Goal: Task Accomplishment & Management: Manage account settings

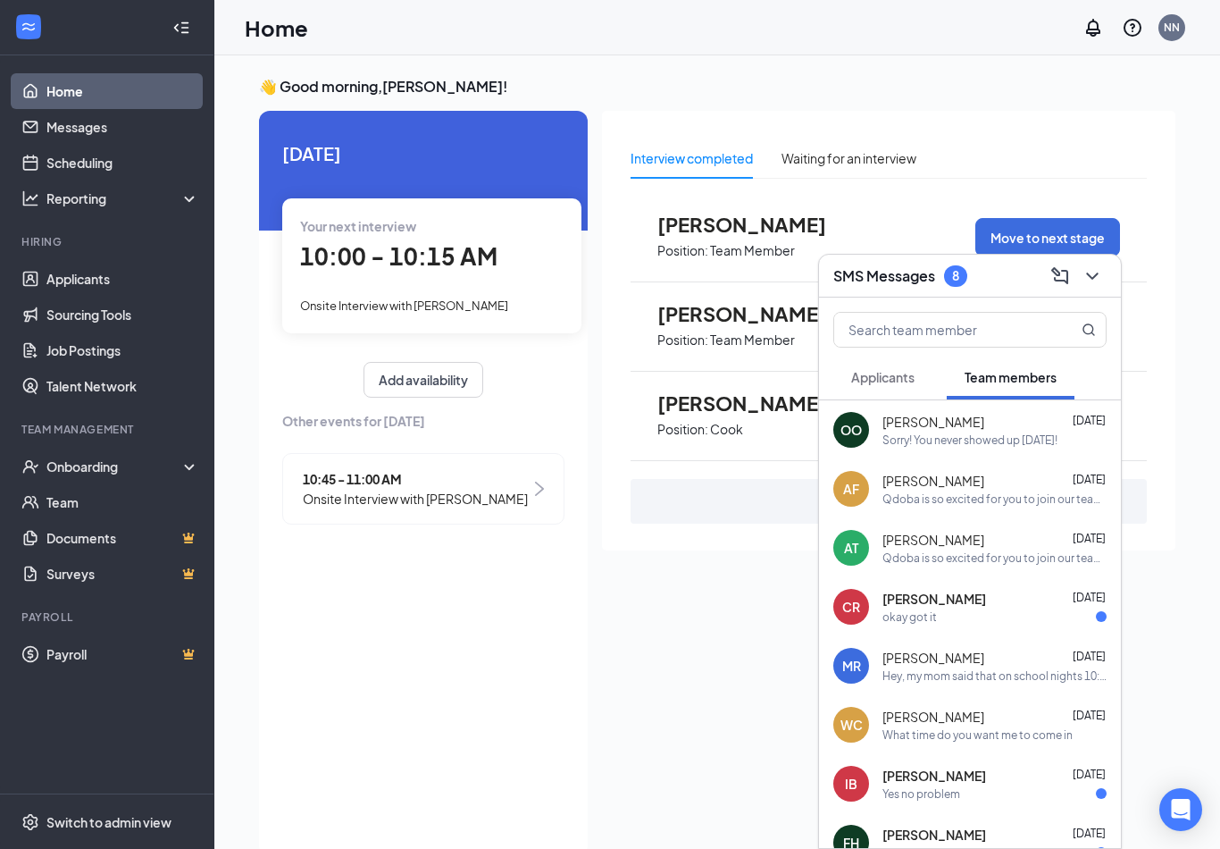
click at [1127, 175] on div "Interview completed Waiting for an interview" at bounding box center [889, 158] width 516 height 41
click at [484, 683] on div "[DATE] Your next interview 10:00 - 10:15 AM Onsite Interview with [PERSON_NAME]…" at bounding box center [423, 483] width 329 height 745
click at [126, 466] on div "Onboarding" at bounding box center [115, 466] width 138 height 18
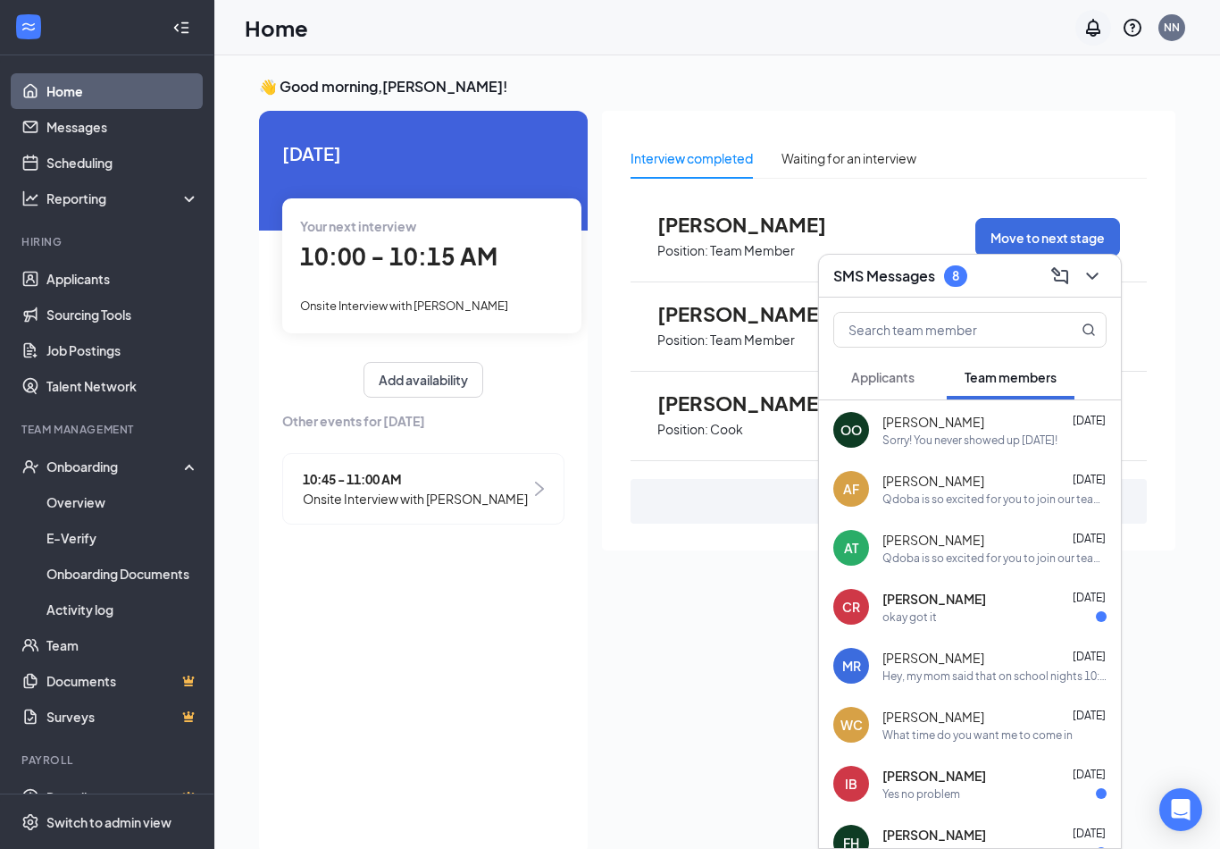
click at [1098, 29] on icon "Notifications" at bounding box center [1093, 28] width 14 height 18
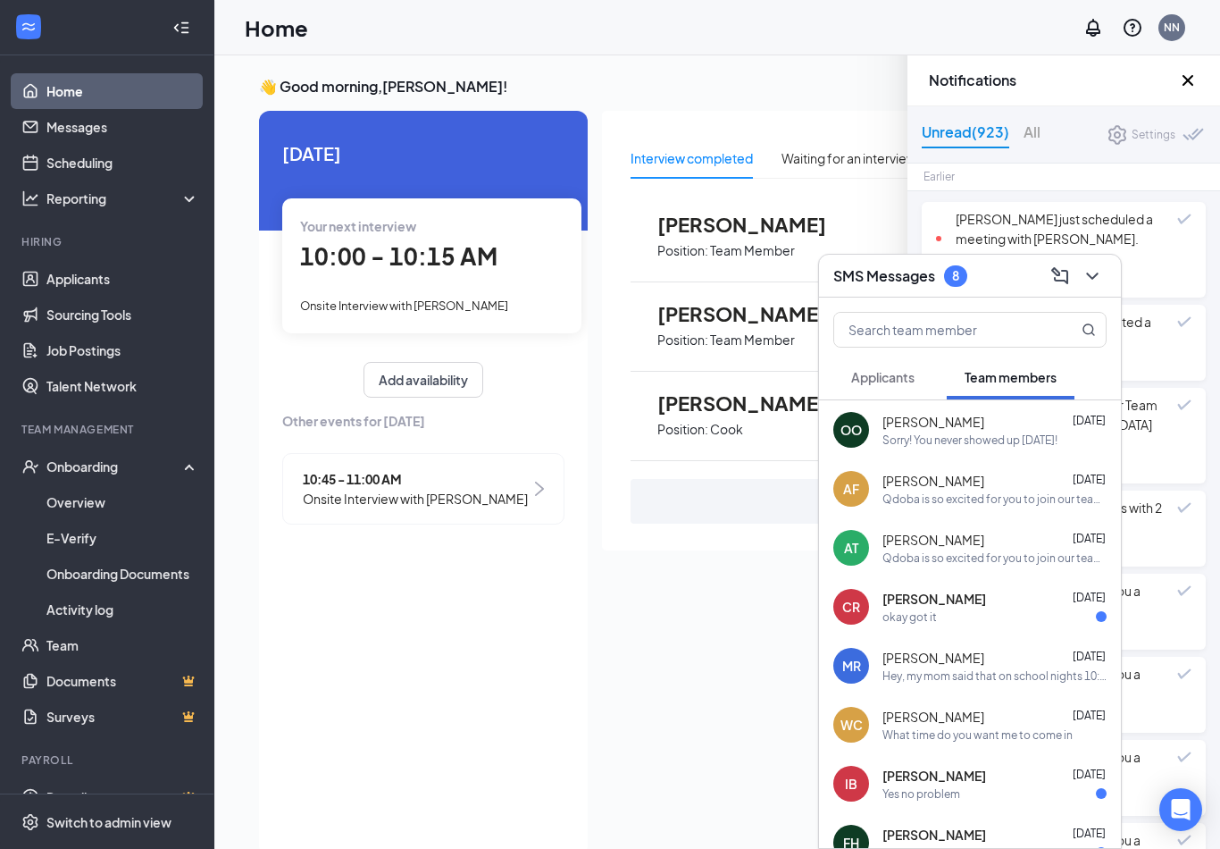
click at [803, 124] on div "Interview completed Waiting for an interview [PERSON_NAME] Position: Team Membe…" at bounding box center [888, 330] width 573 height 439
click at [1178, 27] on div "NN" at bounding box center [1172, 27] width 16 height 15
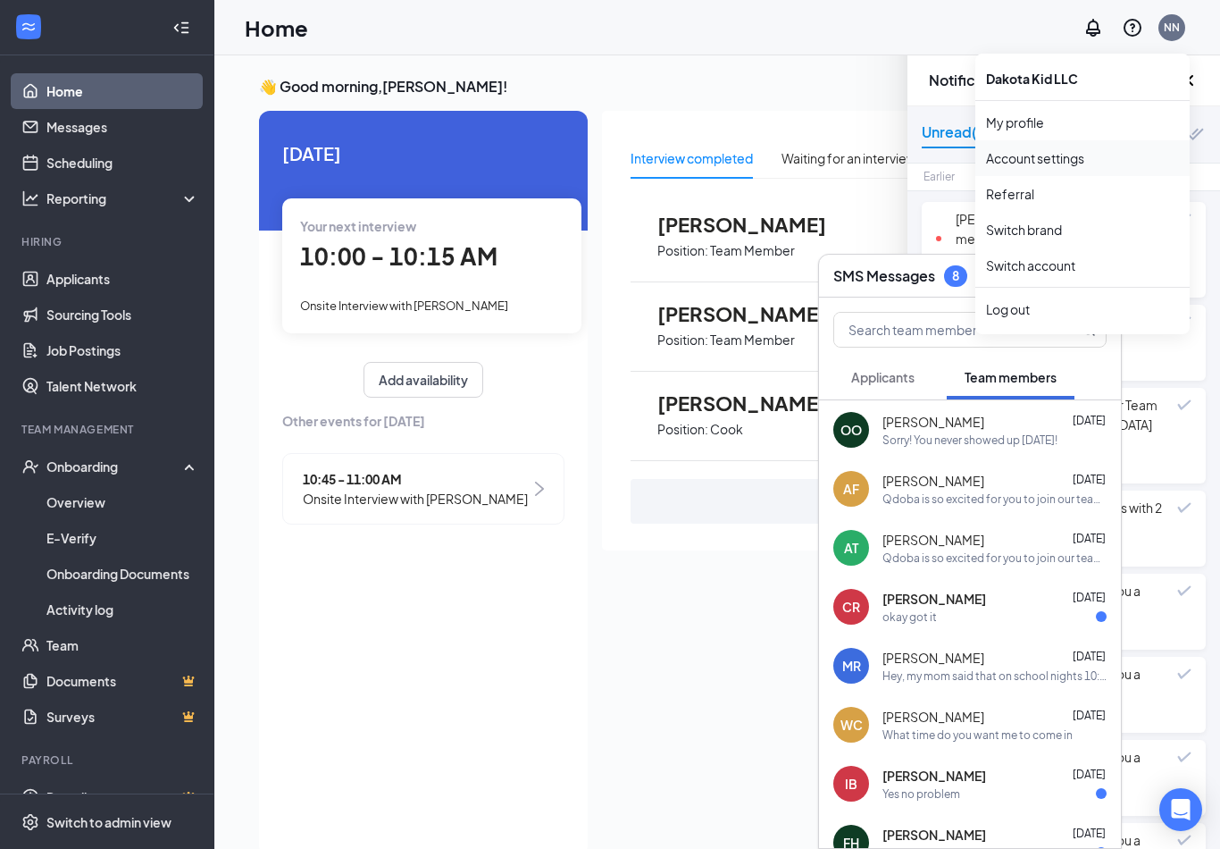
click at [1060, 163] on link "Account settings" at bounding box center [1082, 158] width 193 height 18
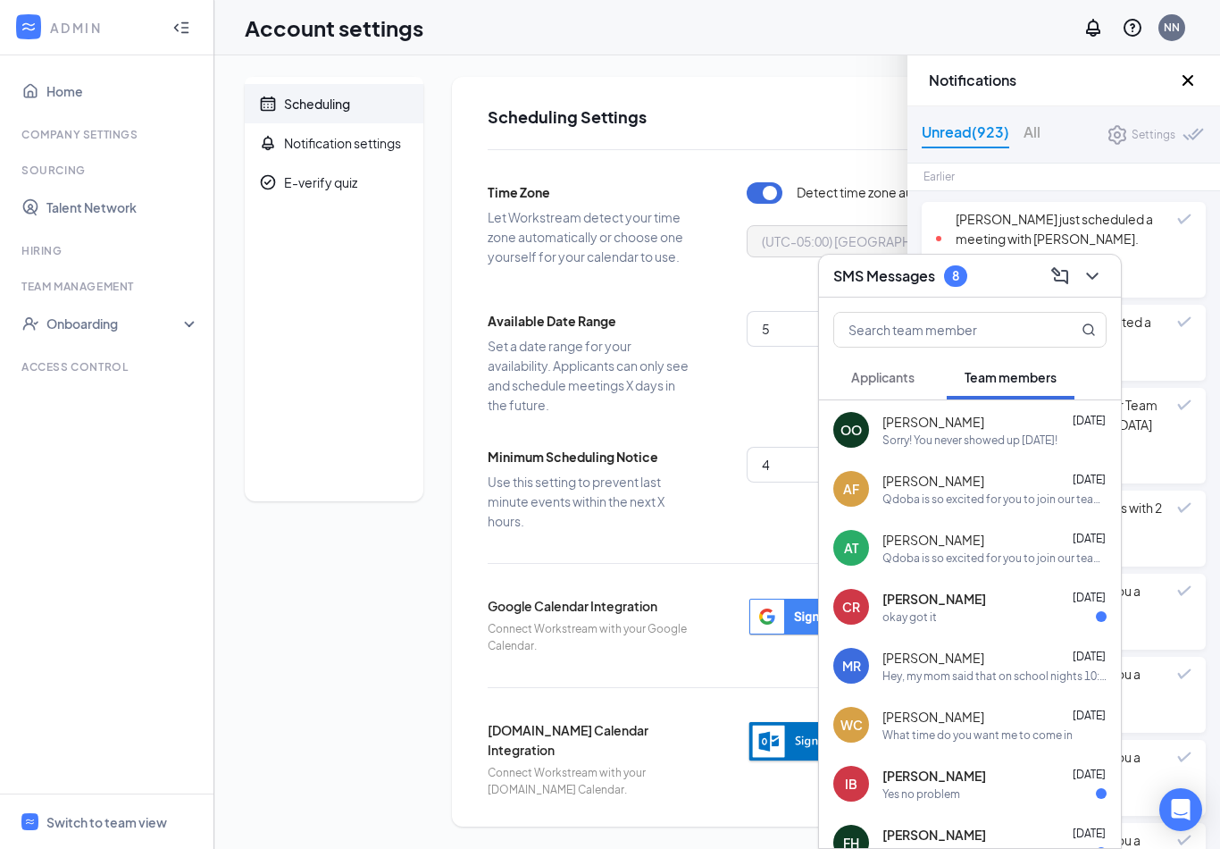
click at [821, 147] on div "Scheduling Settings Time Zone Let Workstream detect your time zone automaticall…" at bounding box center [751, 451] width 598 height 749
click at [1101, 272] on icon "ChevronDown" at bounding box center [1092, 275] width 21 height 21
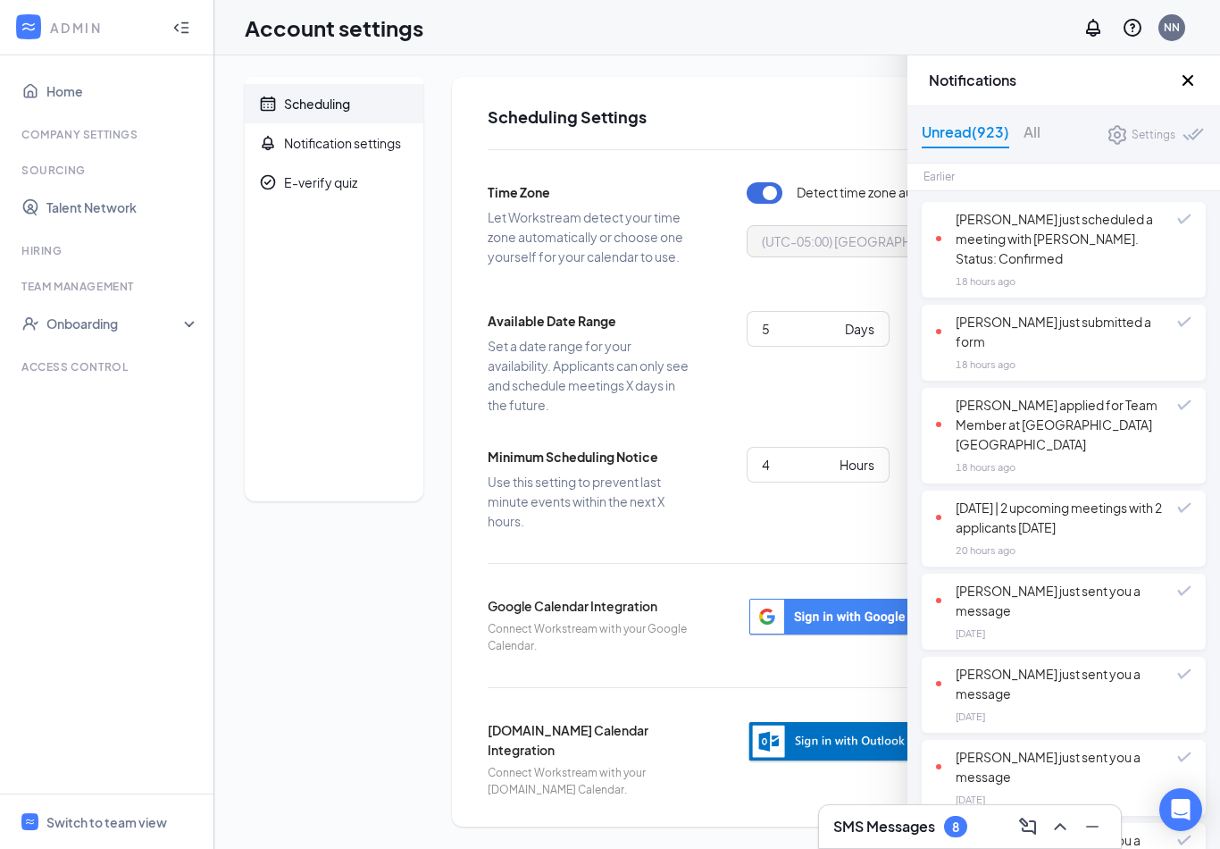
click at [837, 125] on h2 "Scheduling Settings" at bounding box center [751, 116] width 527 height 22
click at [1190, 89] on icon "Cross" at bounding box center [1187, 80] width 21 height 21
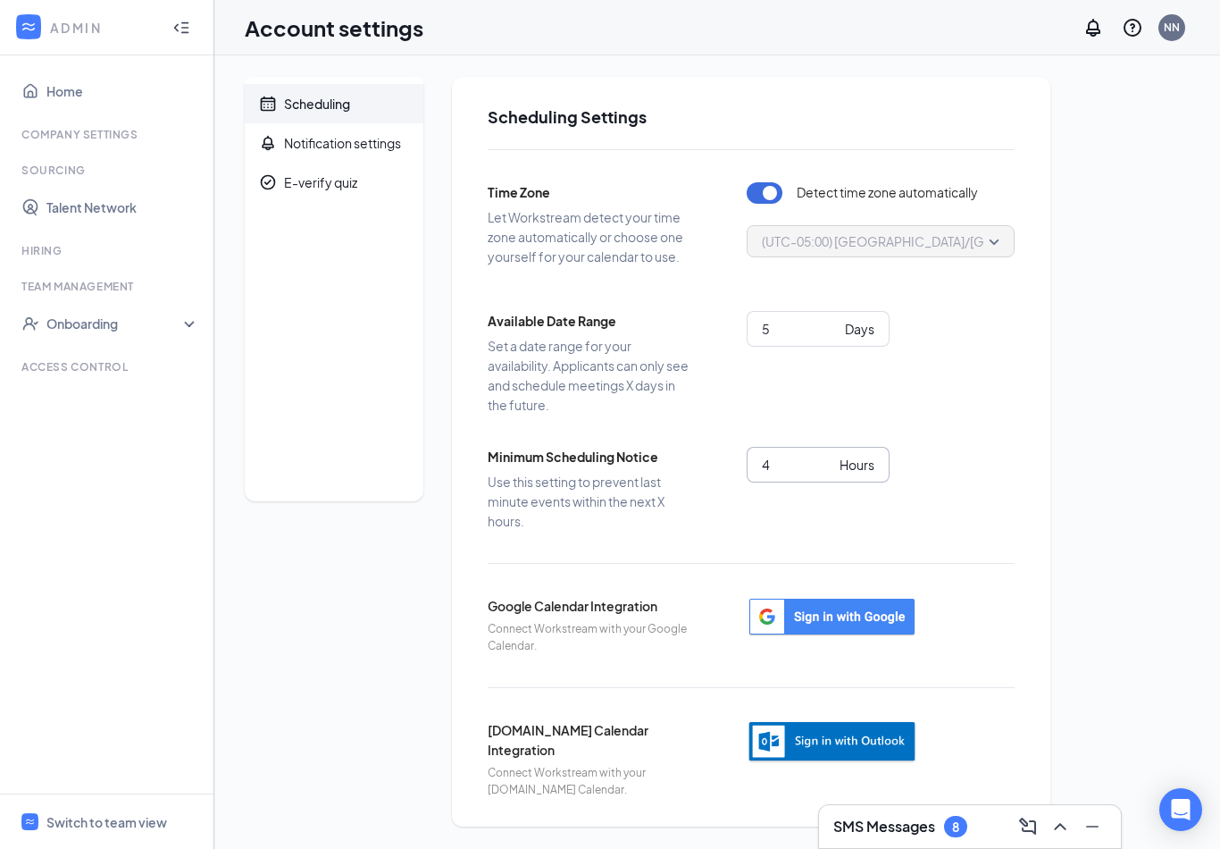
click at [851, 474] on span "4 Hours" at bounding box center [818, 465] width 143 height 36
type input "8"
click at [992, 429] on div "Time Zone Let Workstream detect your time zone automatically or choose one your…" at bounding box center [751, 473] width 527 height 648
click at [882, 490] on div "8 Hours" at bounding box center [881, 478] width 268 height 63
click at [155, 831] on div "Switch to team view" at bounding box center [106, 822] width 121 height 18
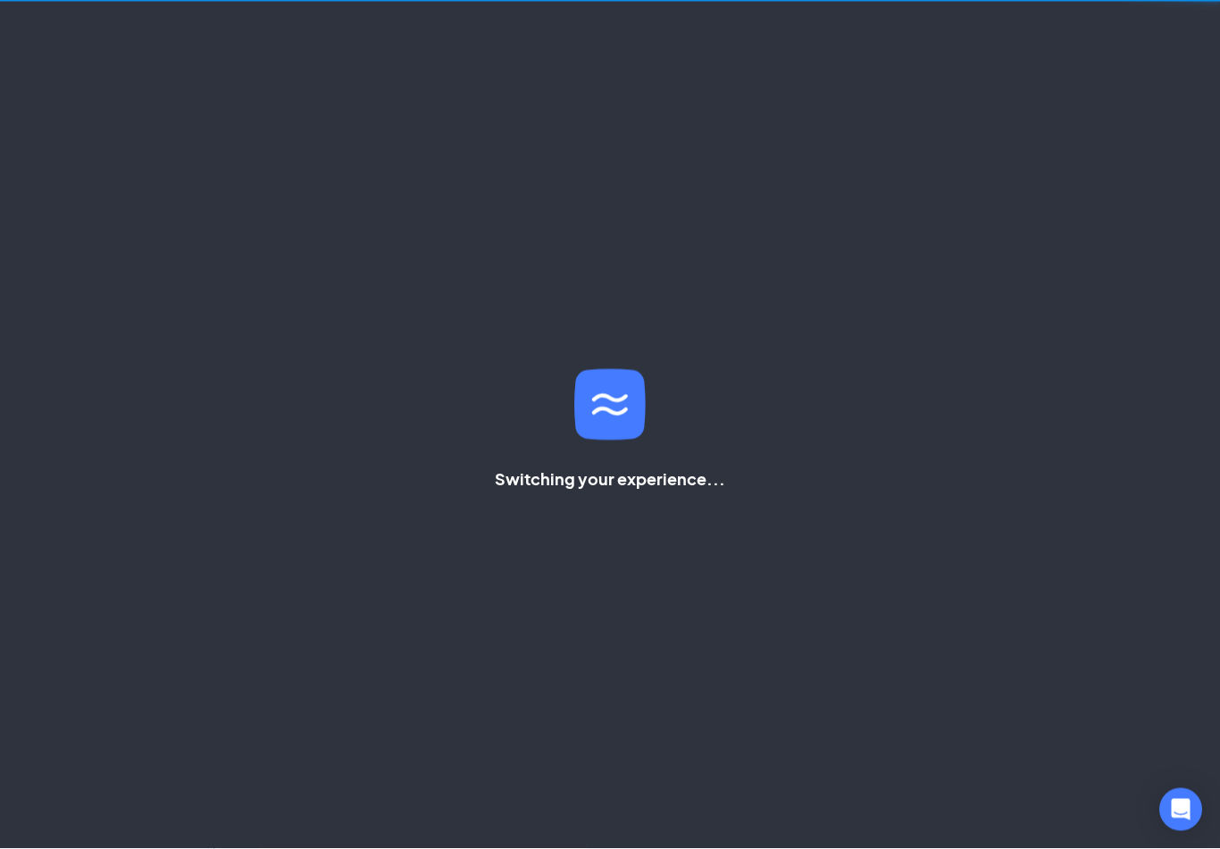
scroll to position [30, 0]
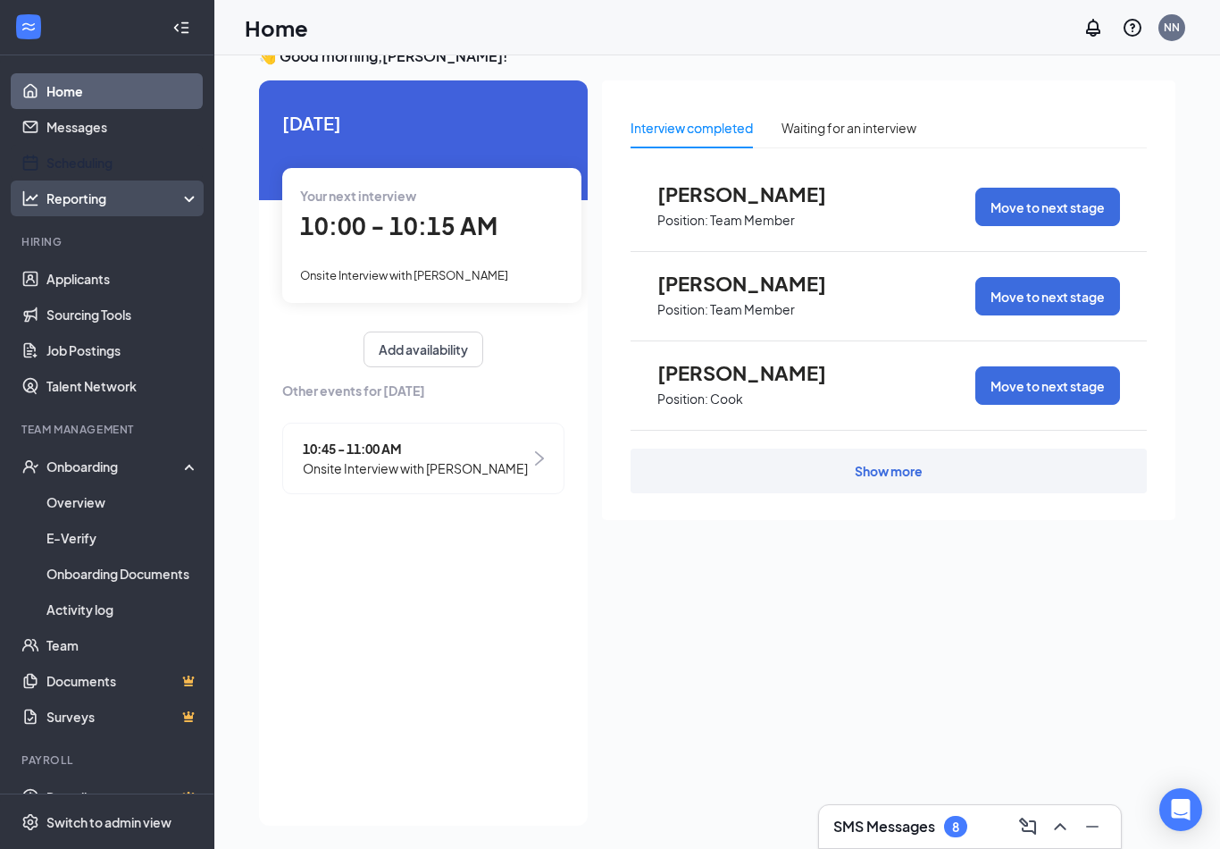
click at [113, 163] on link "Scheduling" at bounding box center [122, 163] width 153 height 36
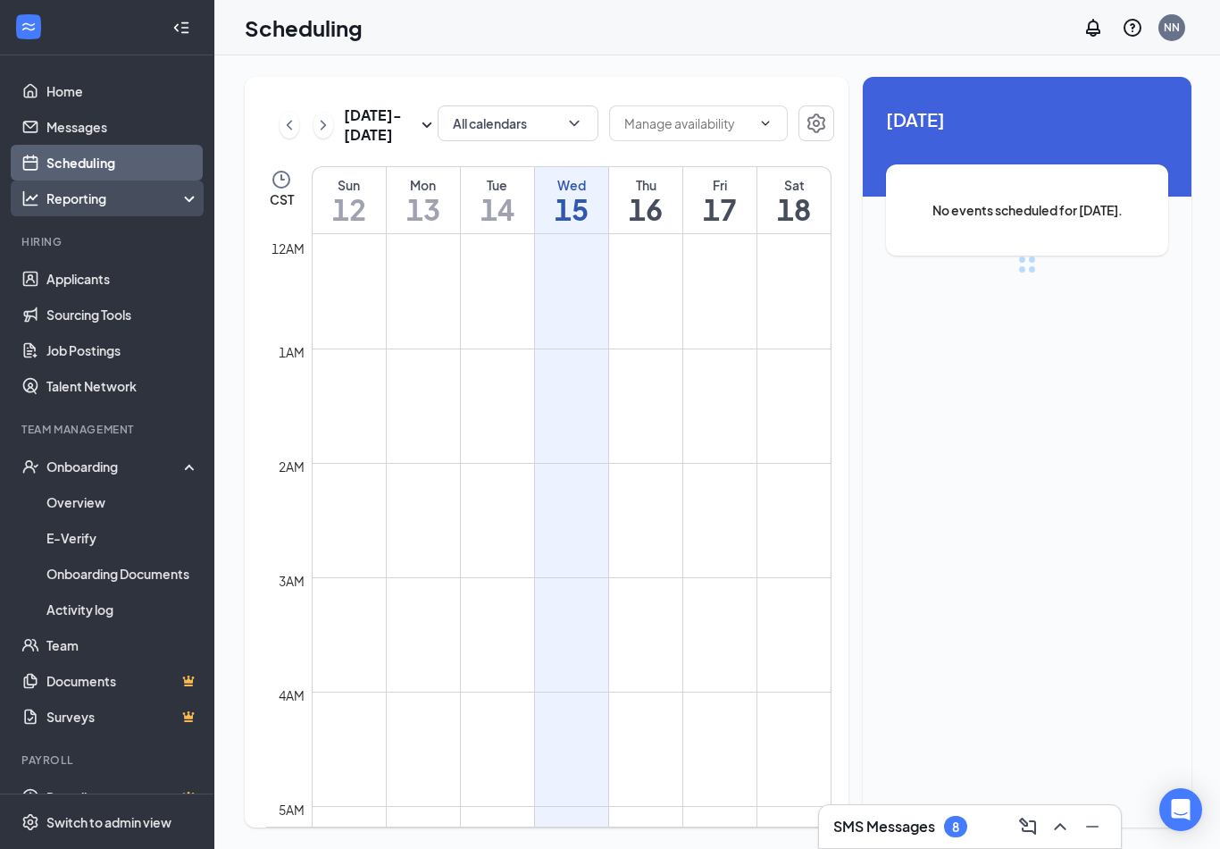
scroll to position [878, 0]
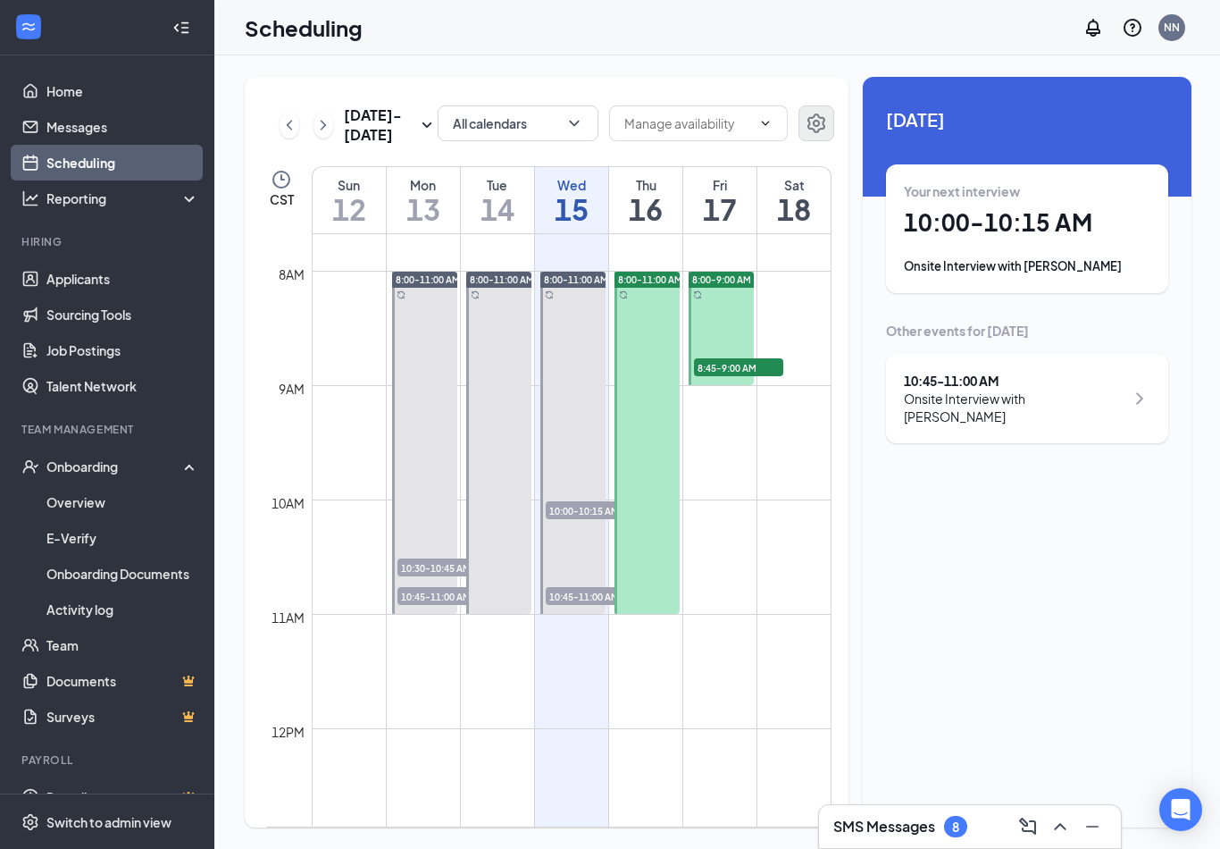
click at [816, 113] on icon "Settings" at bounding box center [816, 123] width 18 height 20
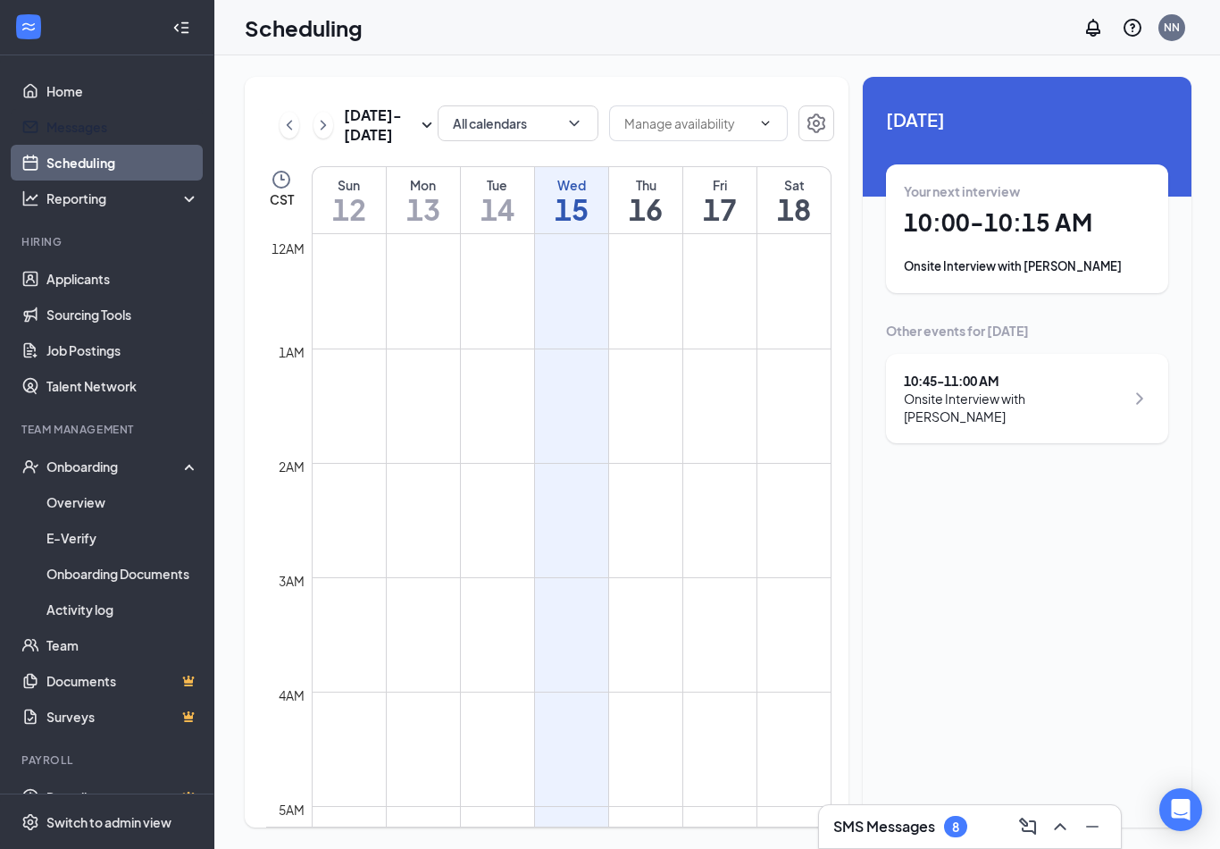
scroll to position [878, 0]
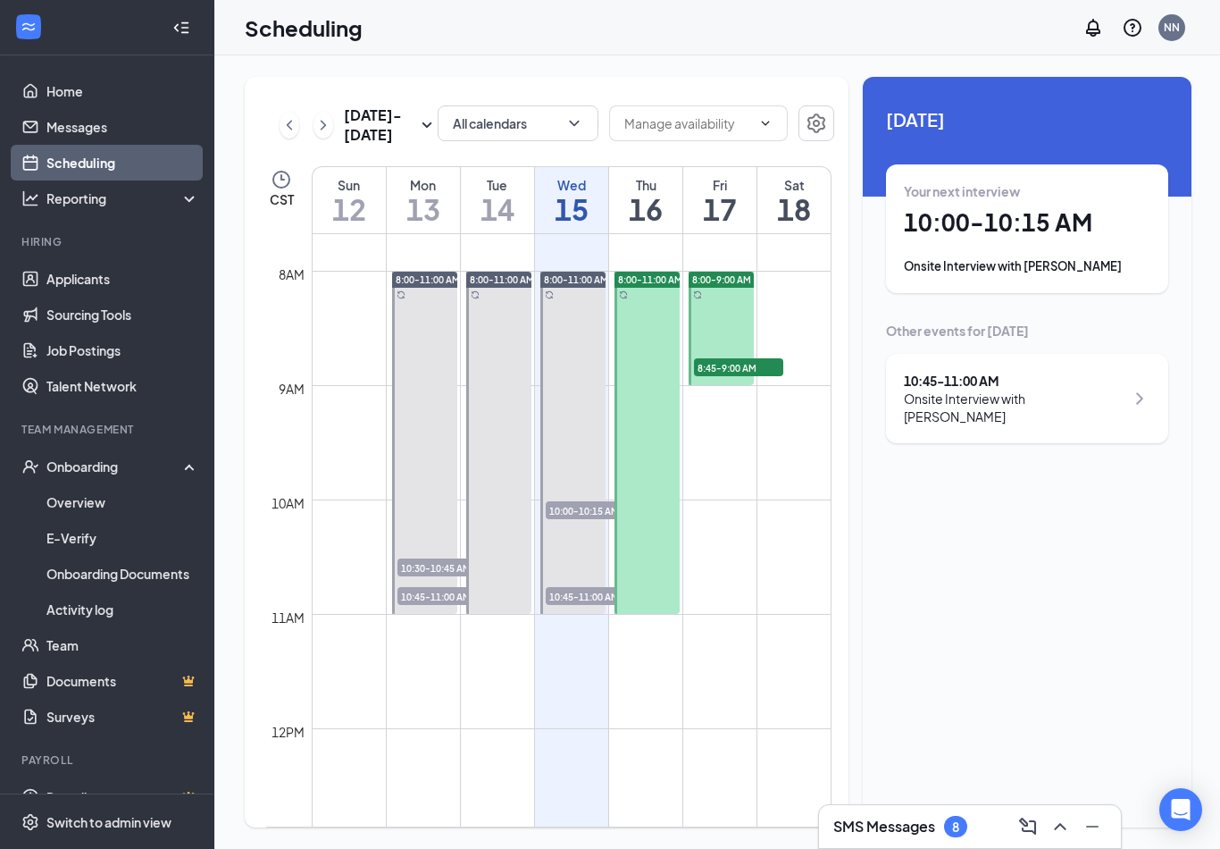
click at [430, 273] on span "8:00-11:00 AM" at bounding box center [428, 279] width 64 height 13
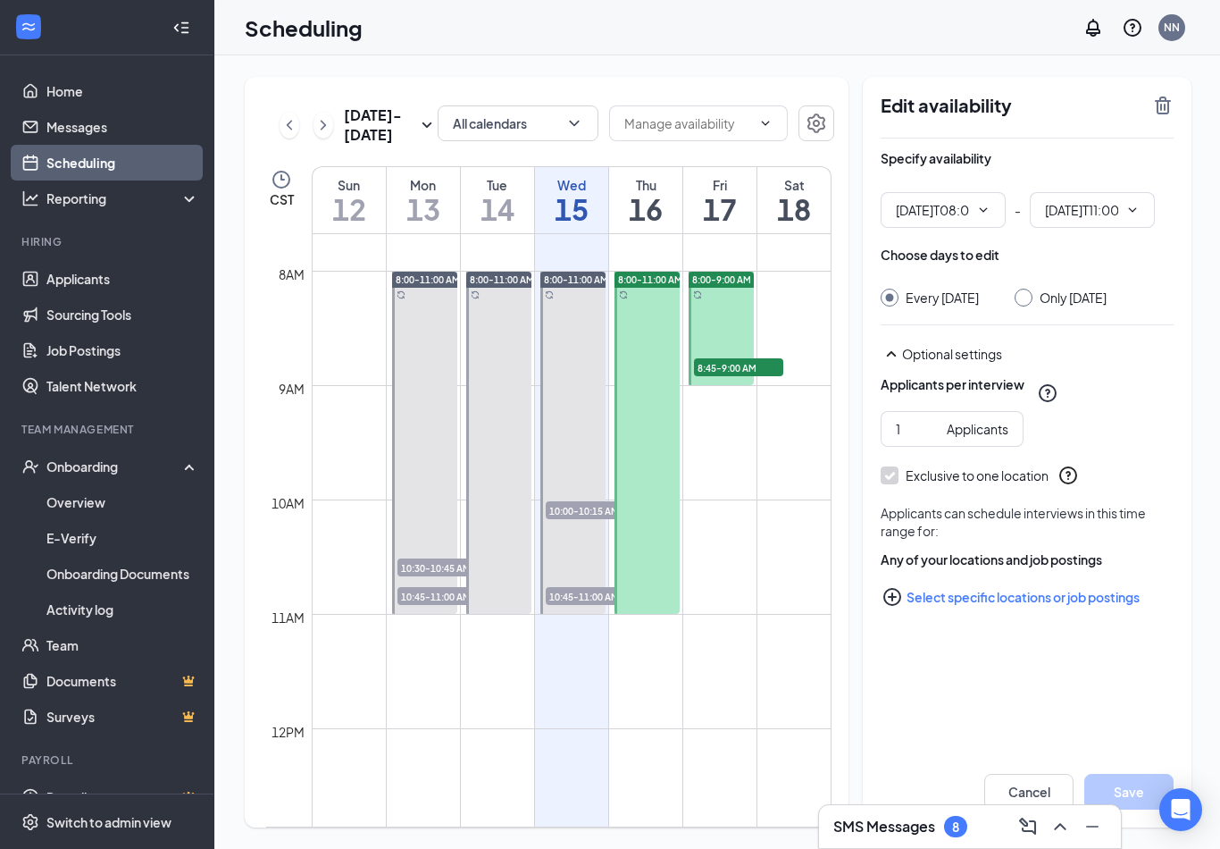
type input "08:00 AM"
click at [430, 273] on span "8:00-11:00 AM" at bounding box center [428, 279] width 64 height 13
click at [1109, 200] on input "11:00 AM" at bounding box center [1081, 210] width 73 height 20
click at [1087, 314] on div "05:00 PM" at bounding box center [1084, 324] width 53 height 20
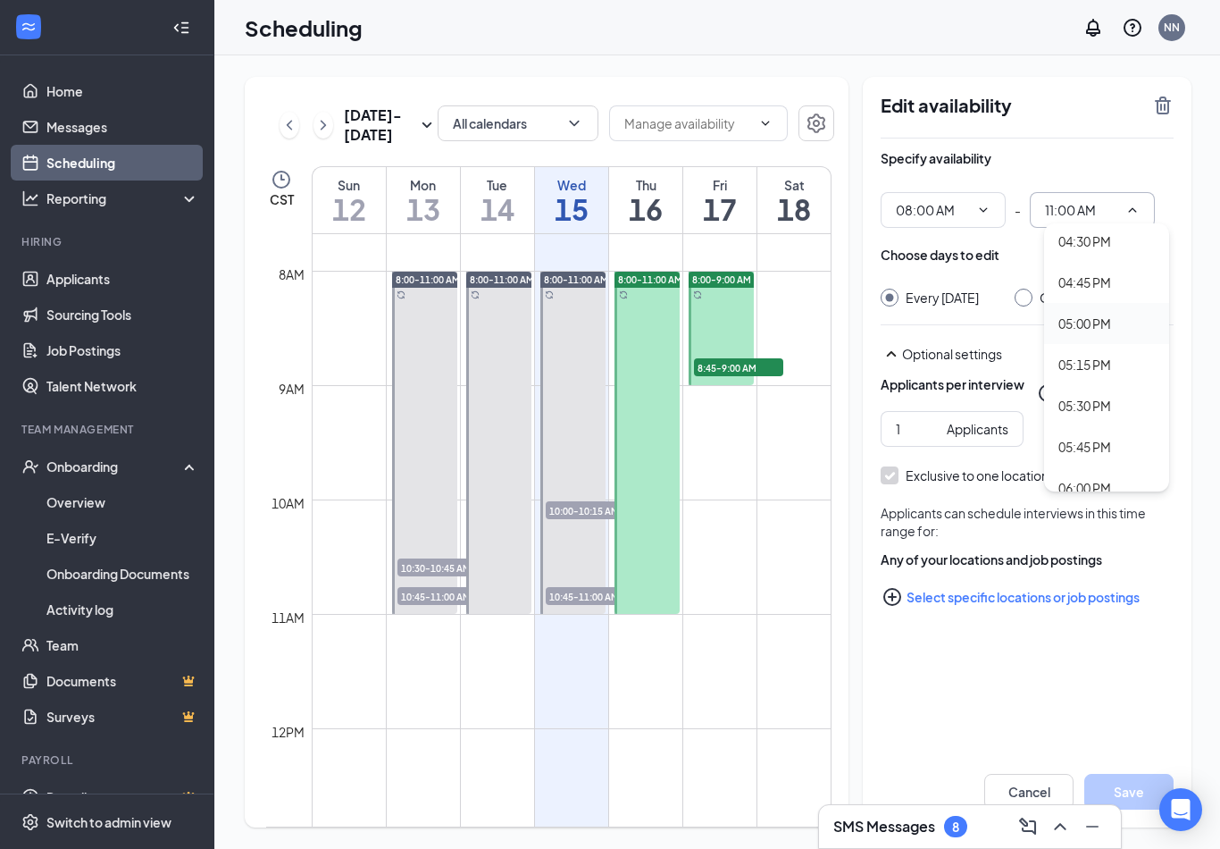
type input "05:00 PM"
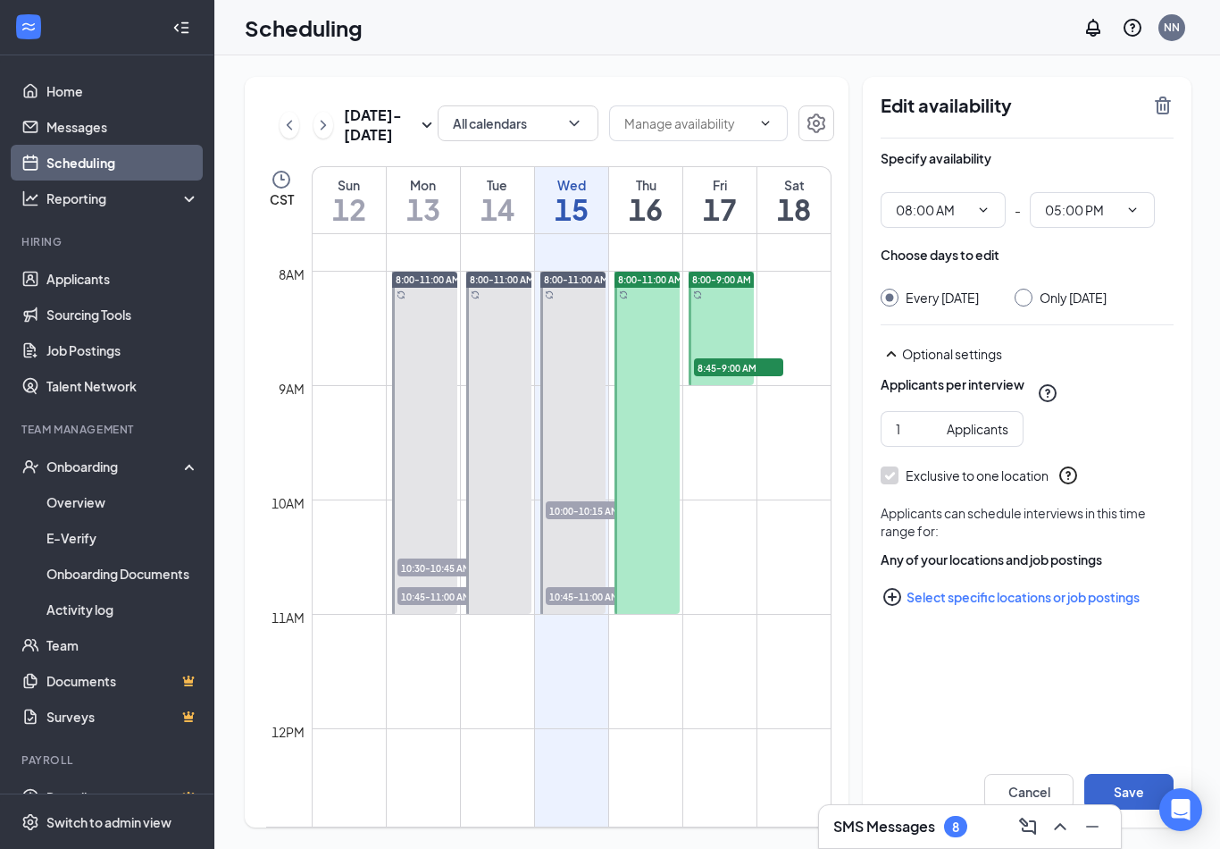
click at [1121, 800] on button "Save" at bounding box center [1128, 792] width 89 height 36
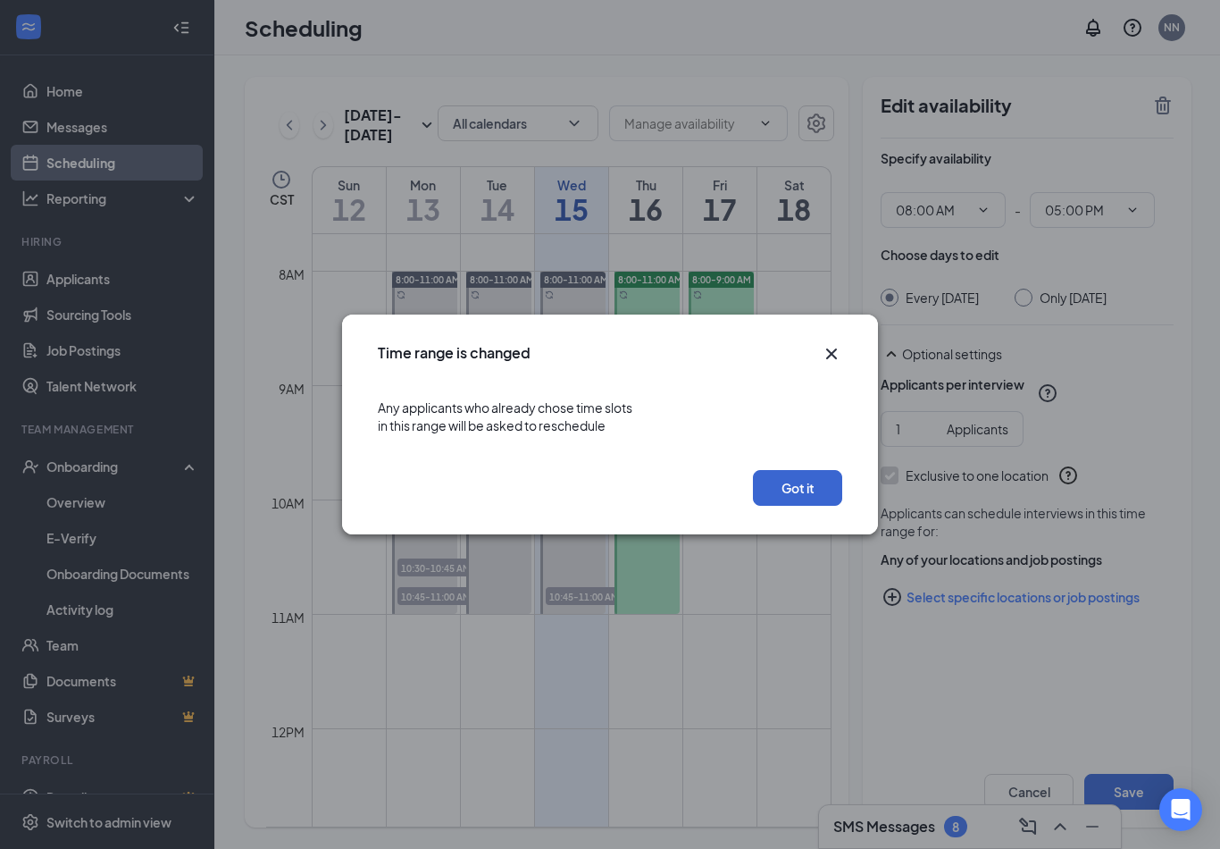
click at [819, 494] on button "Got it" at bounding box center [797, 488] width 89 height 36
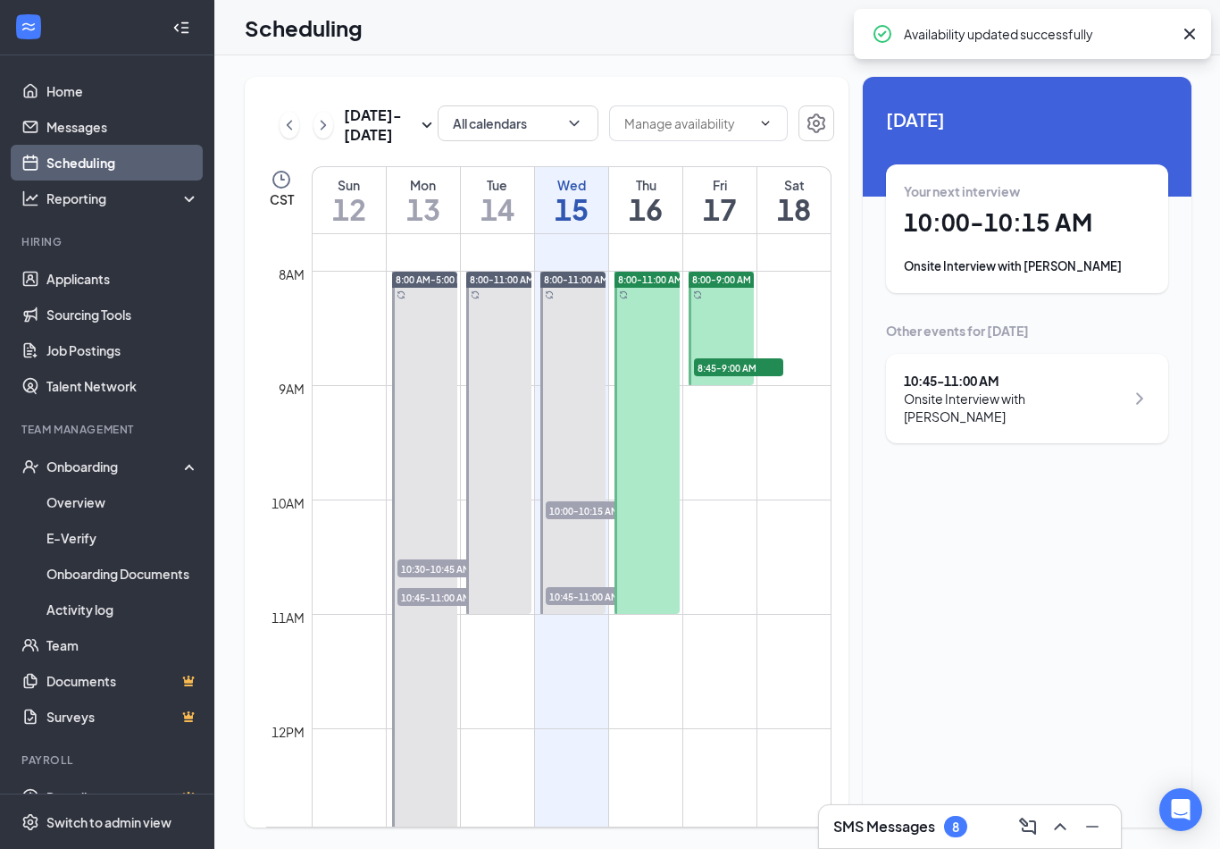
click at [498, 194] on h1 "14" at bounding box center [497, 209] width 73 height 30
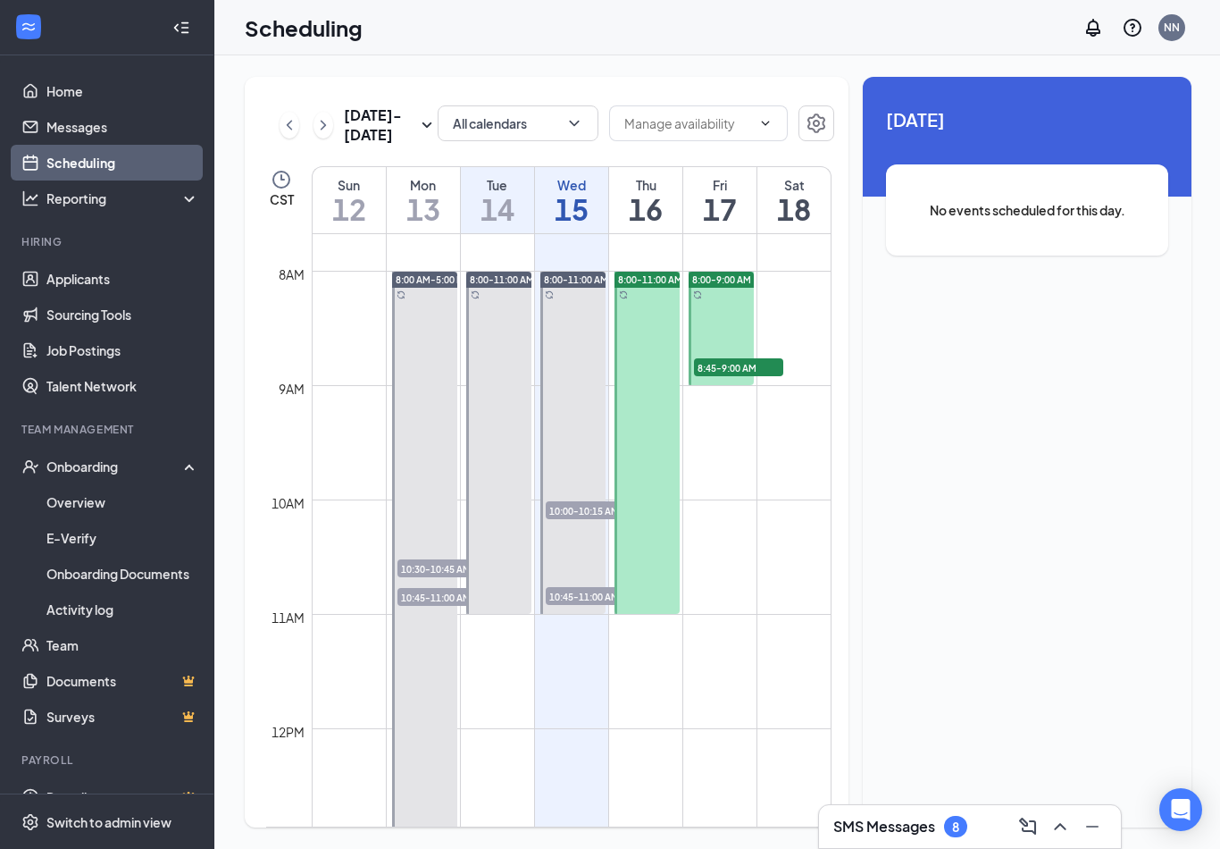
click at [532, 328] on td at bounding box center [572, 342] width 520 height 29
click at [515, 314] on div at bounding box center [498, 443] width 65 height 342
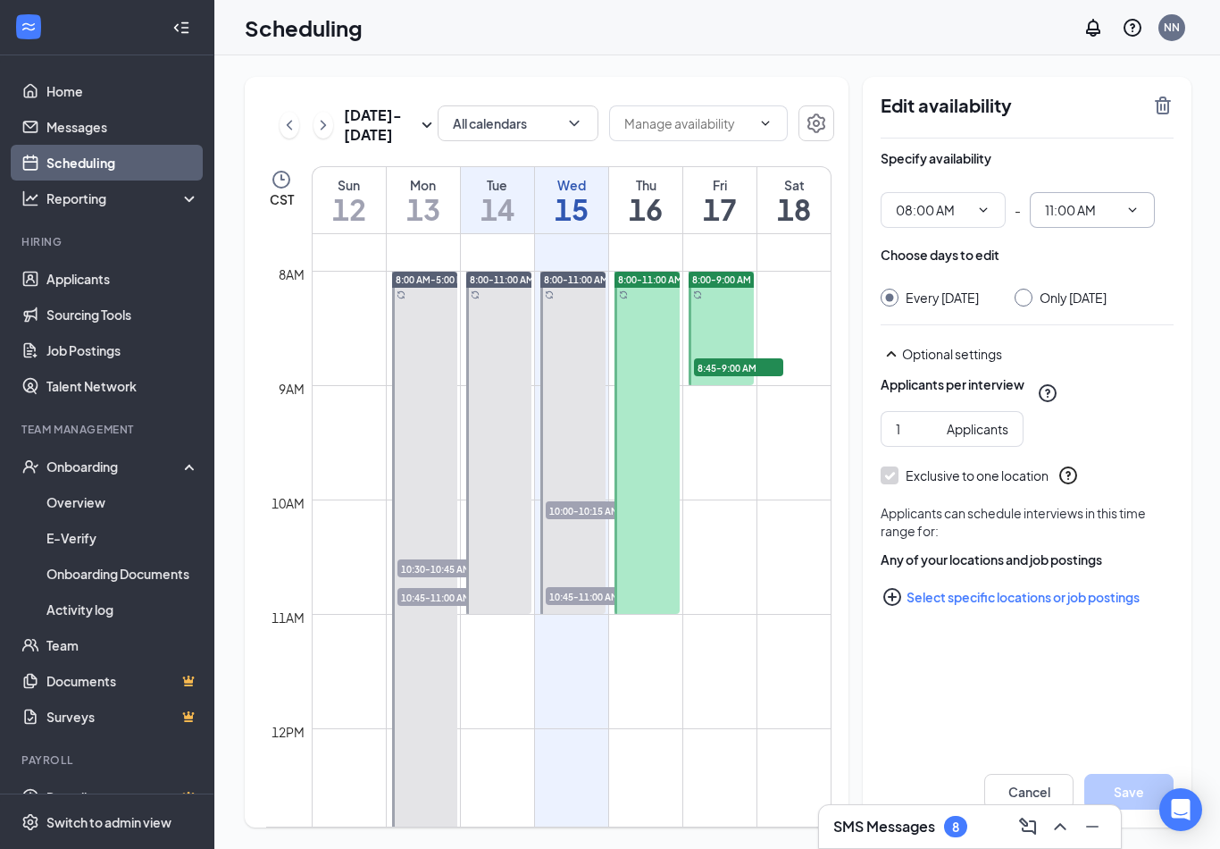
click at [1095, 200] on input "11:00 AM" at bounding box center [1081, 210] width 73 height 20
click at [1084, 288] on div "05:00 PM" at bounding box center [1106, 308] width 125 height 41
type input "05:00 PM"
click at [1125, 799] on button "Save" at bounding box center [1128, 792] width 89 height 36
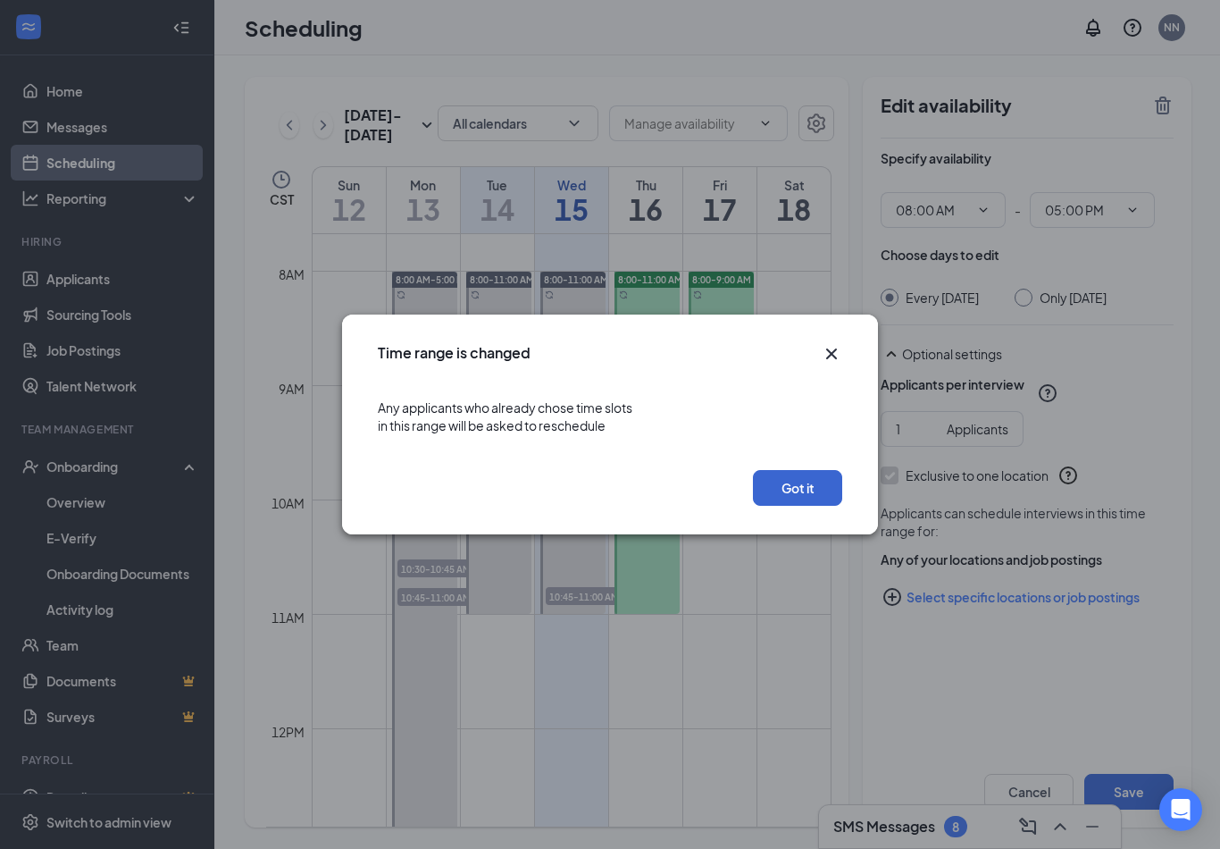
click at [806, 490] on button "Got it" at bounding box center [797, 488] width 89 height 36
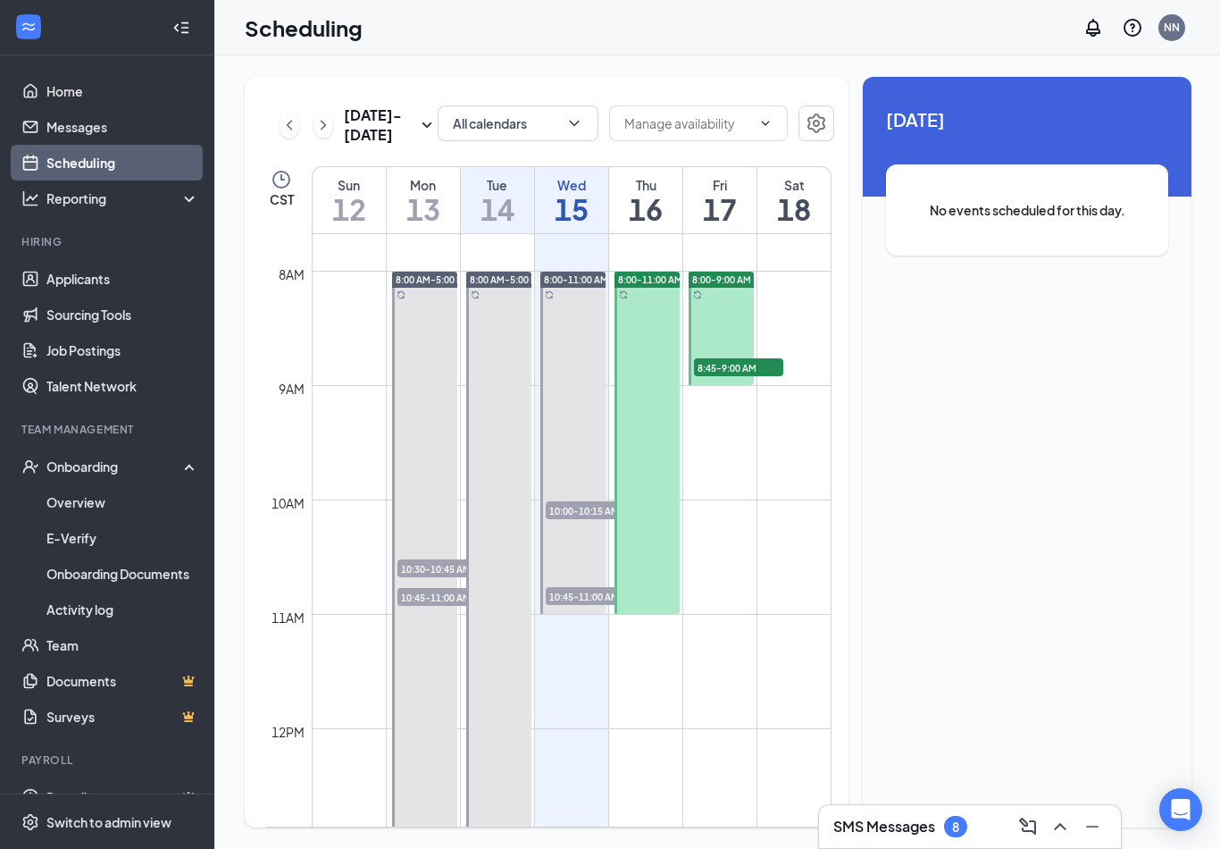
click at [581, 272] on div at bounding box center [572, 443] width 65 height 342
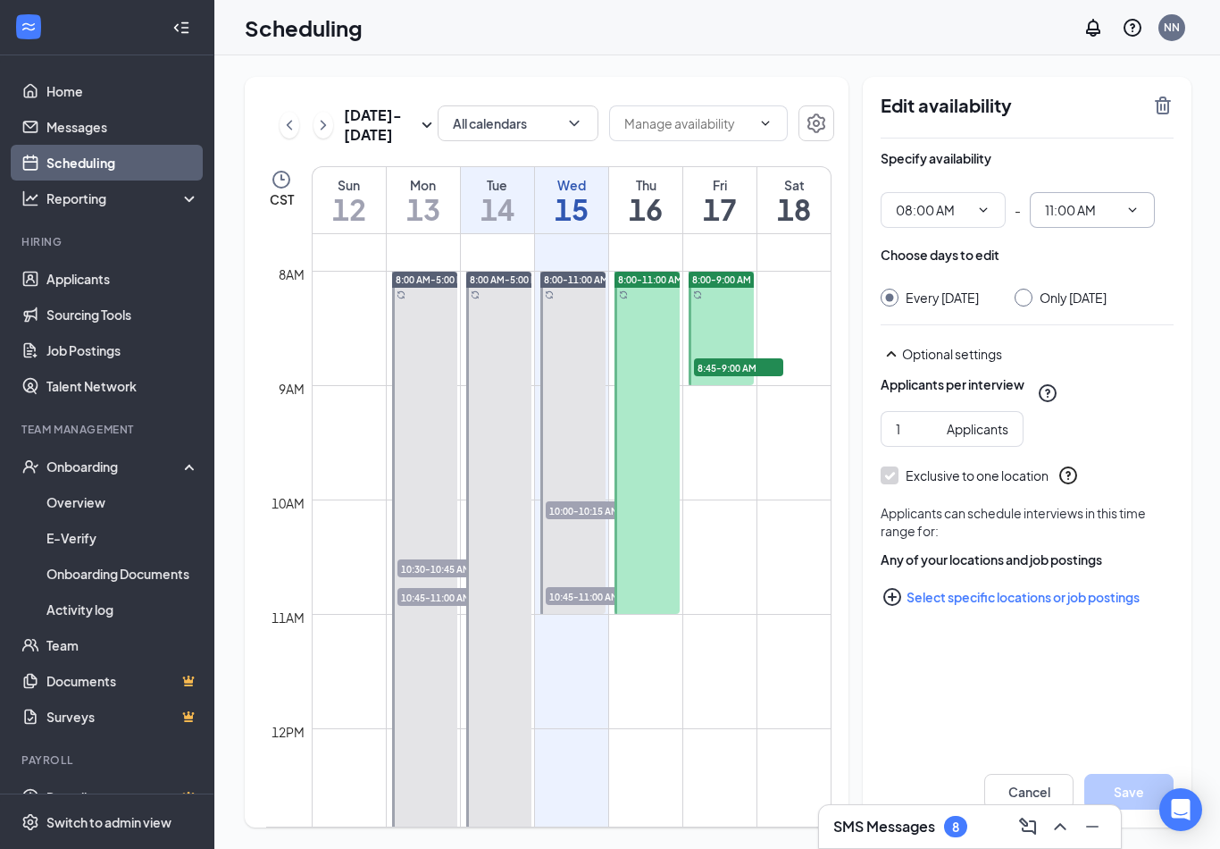
click at [1110, 200] on input "11:00 AM" at bounding box center [1081, 210] width 73 height 20
click at [1090, 276] on div "05:00 PM" at bounding box center [1084, 286] width 53 height 20
type input "05:00 PM"
click at [1115, 787] on button "Save" at bounding box center [1128, 792] width 89 height 36
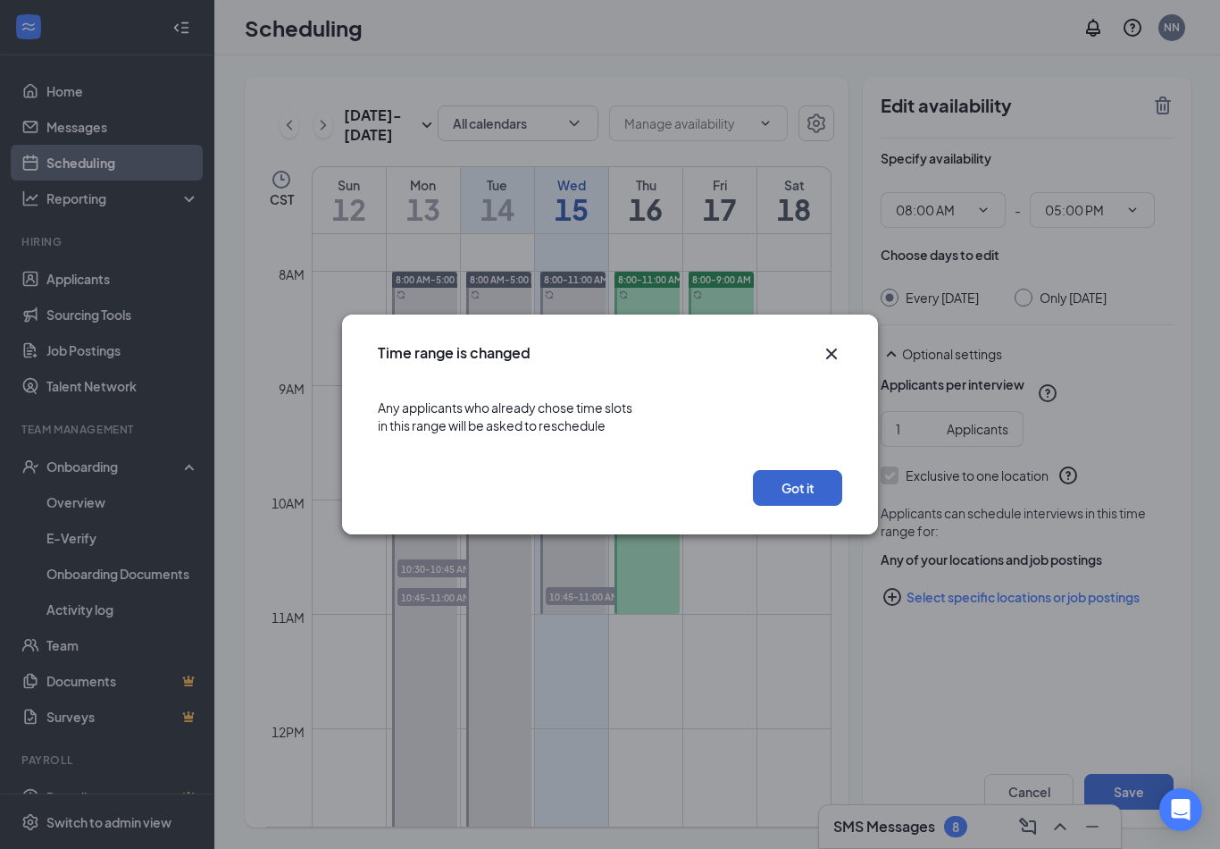
click at [806, 498] on button "Got it" at bounding box center [797, 488] width 89 height 36
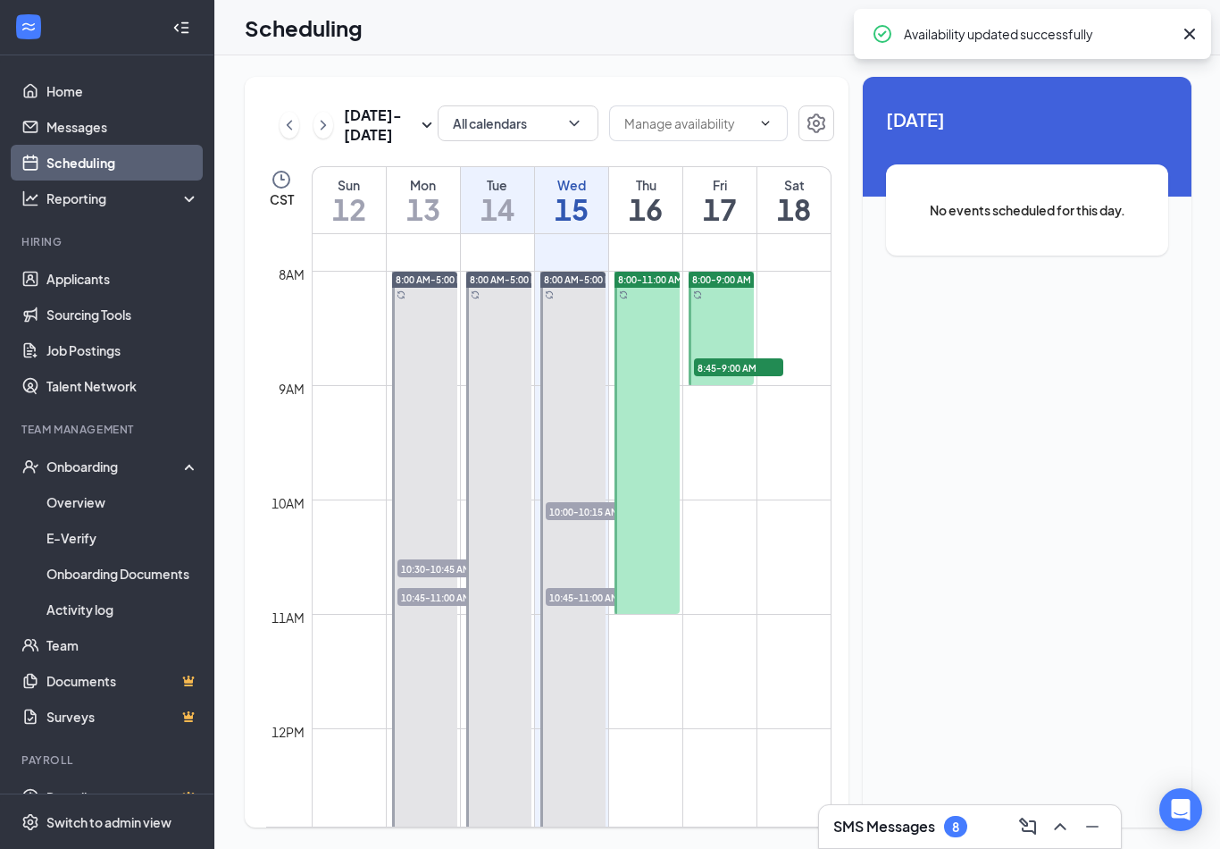
click at [648, 344] on div at bounding box center [647, 443] width 65 height 342
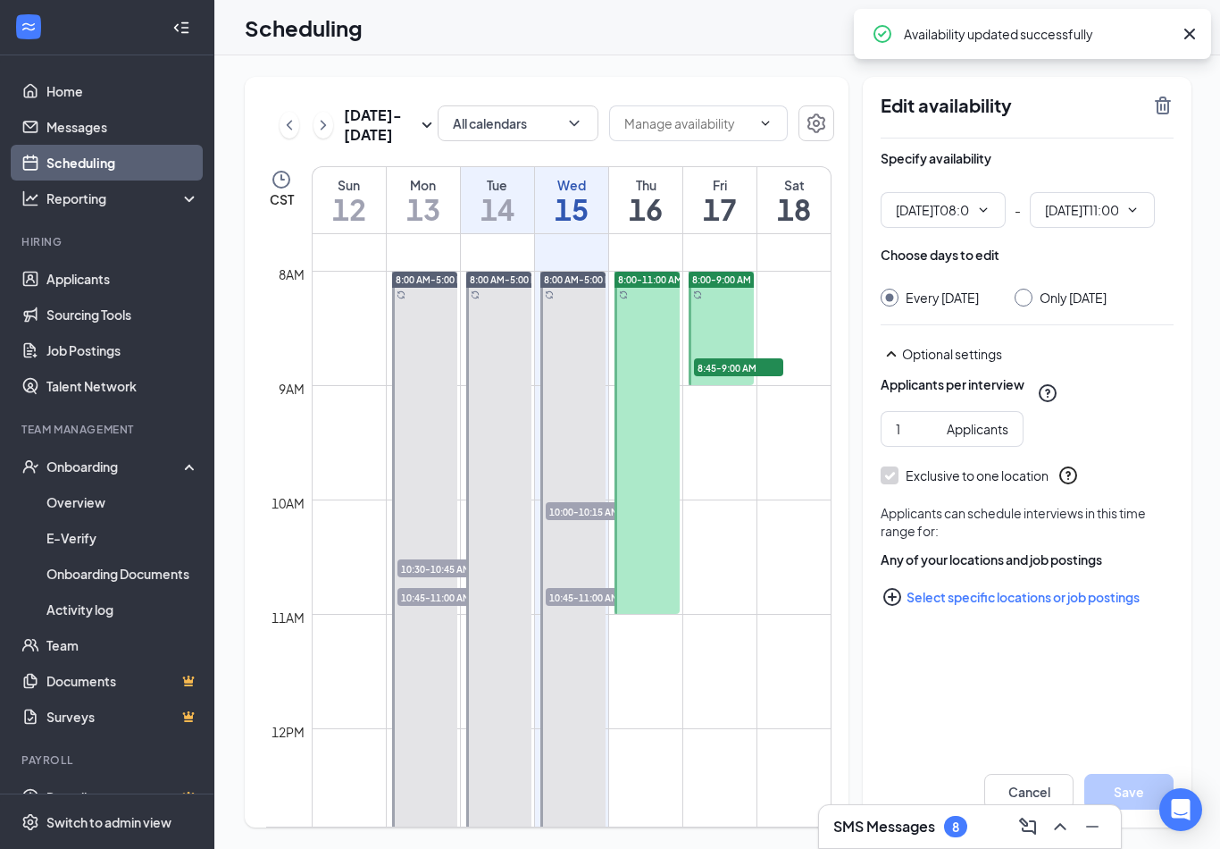
type input "08:00 AM"
click at [1109, 200] on input "11:00 AM" at bounding box center [1081, 210] width 73 height 20
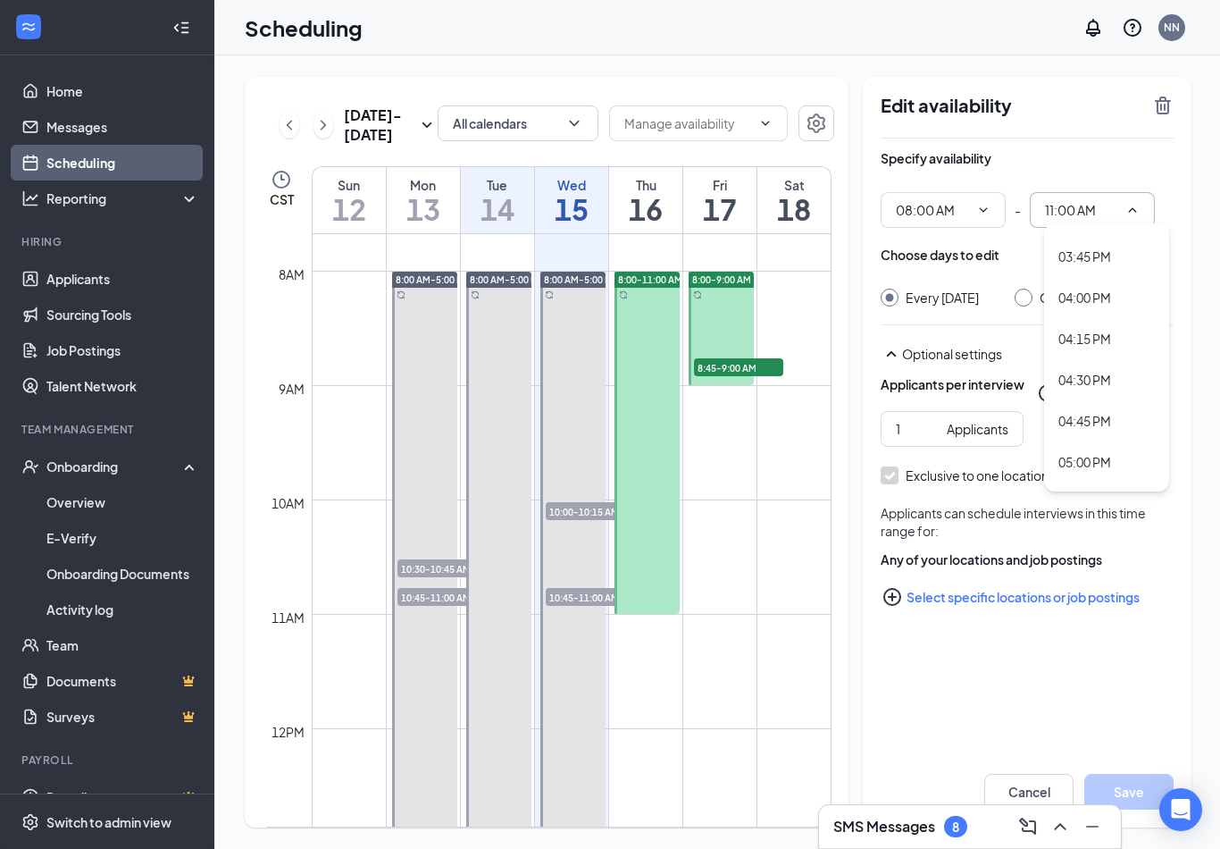
scroll to position [2550, 0]
click at [1090, 437] on div "05:00 PM" at bounding box center [1084, 447] width 53 height 20
type input "05:00 PM"
click at [1137, 801] on button "Save" at bounding box center [1128, 792] width 89 height 36
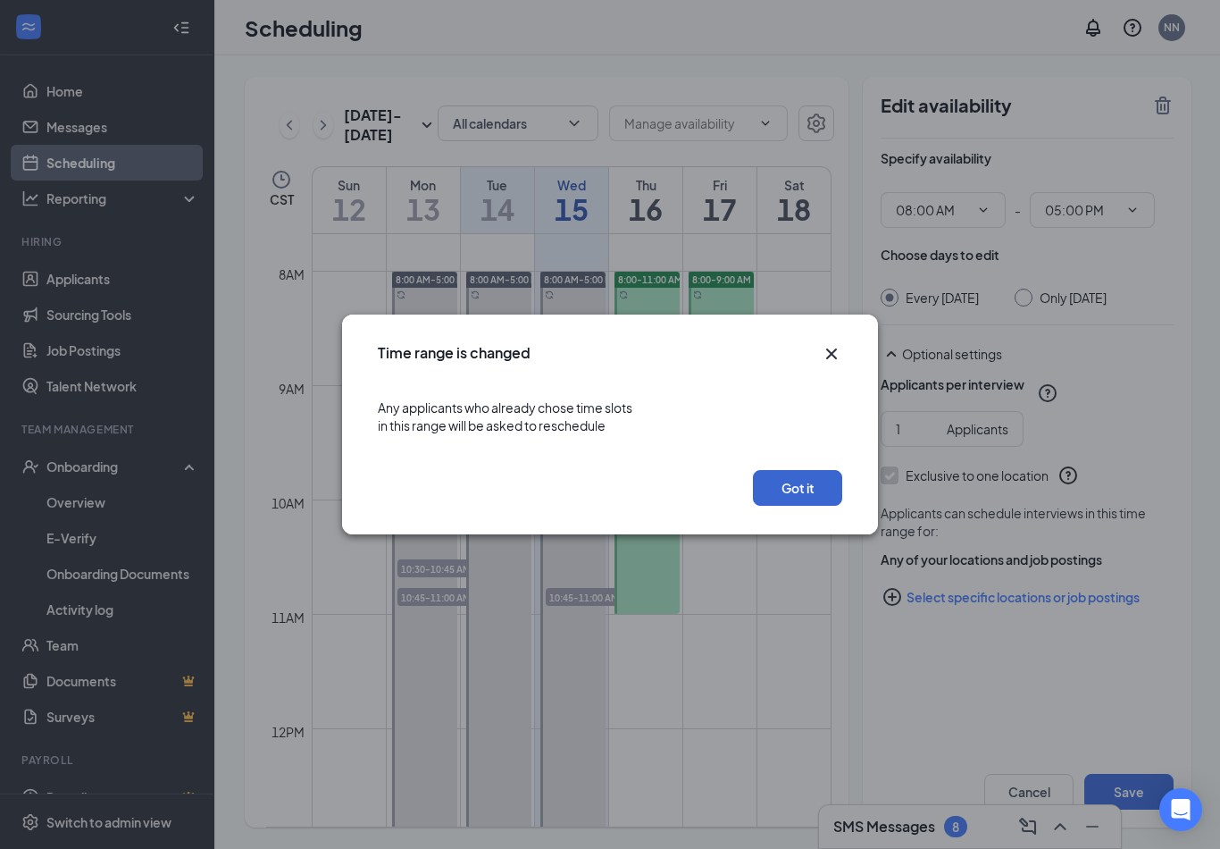
click at [800, 486] on button "Got it" at bounding box center [797, 488] width 89 height 36
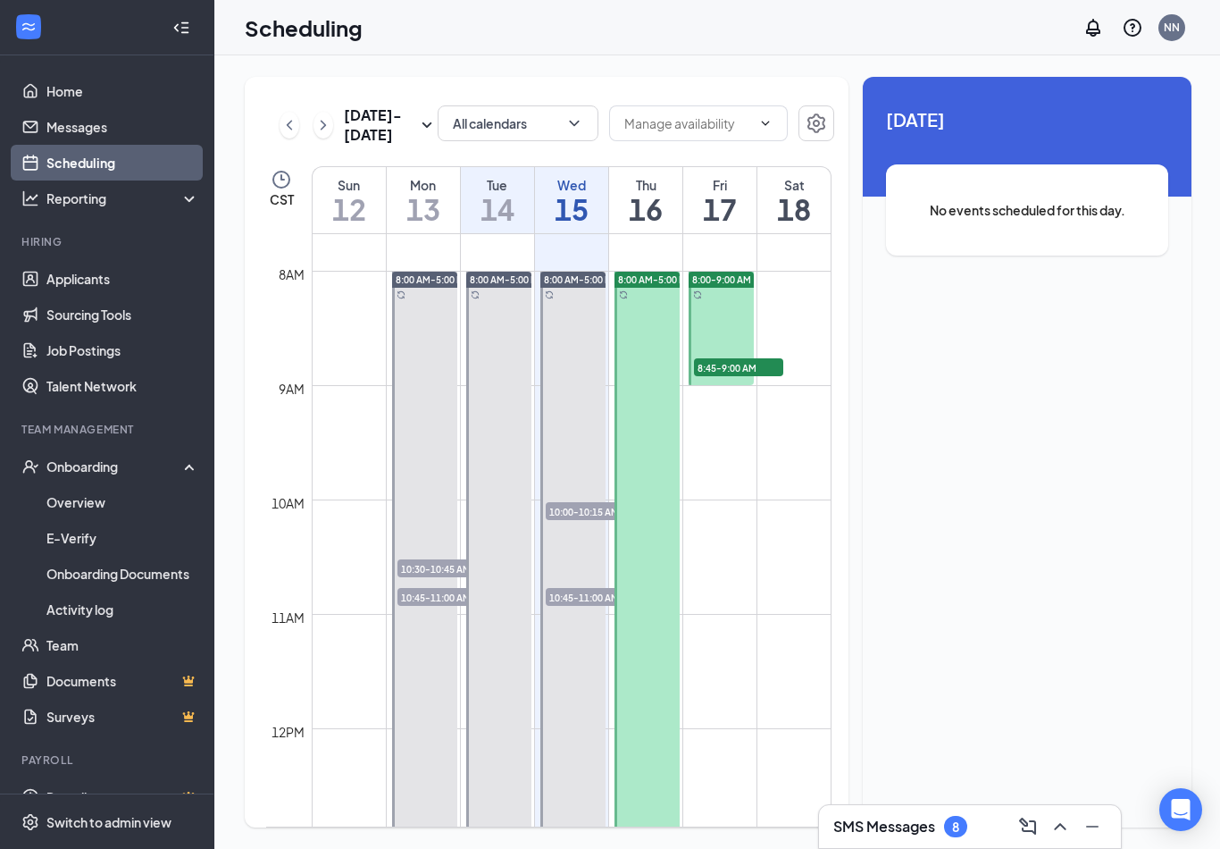
click at [731, 272] on div at bounding box center [721, 328] width 65 height 113
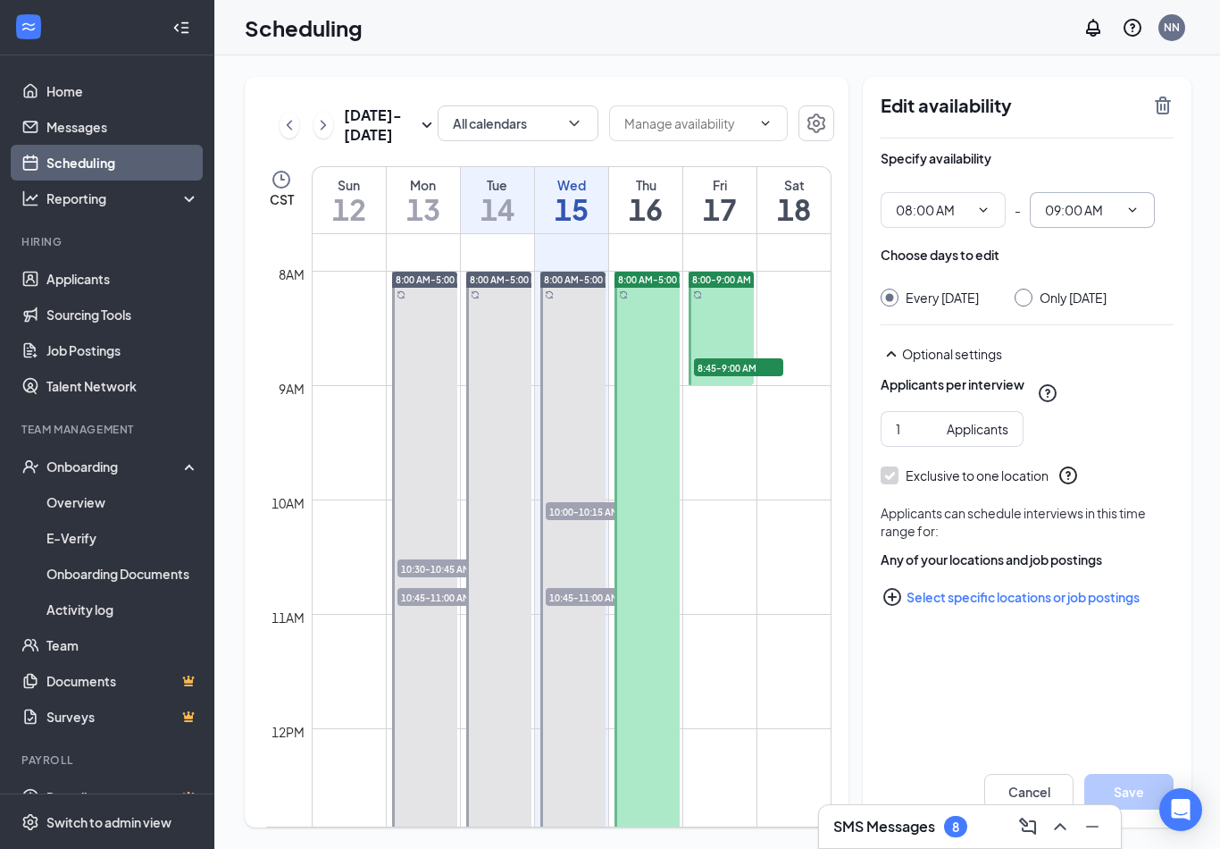
click at [1098, 200] on input "09:00 AM" at bounding box center [1081, 210] width 73 height 20
click at [1091, 287] on div "05:00 PM" at bounding box center [1084, 297] width 53 height 20
type input "05:00 PM"
click at [1114, 364] on div "Applicants per interview 1 Applicants Exclusive to one location Applicants can …" at bounding box center [1027, 489] width 293 height 250
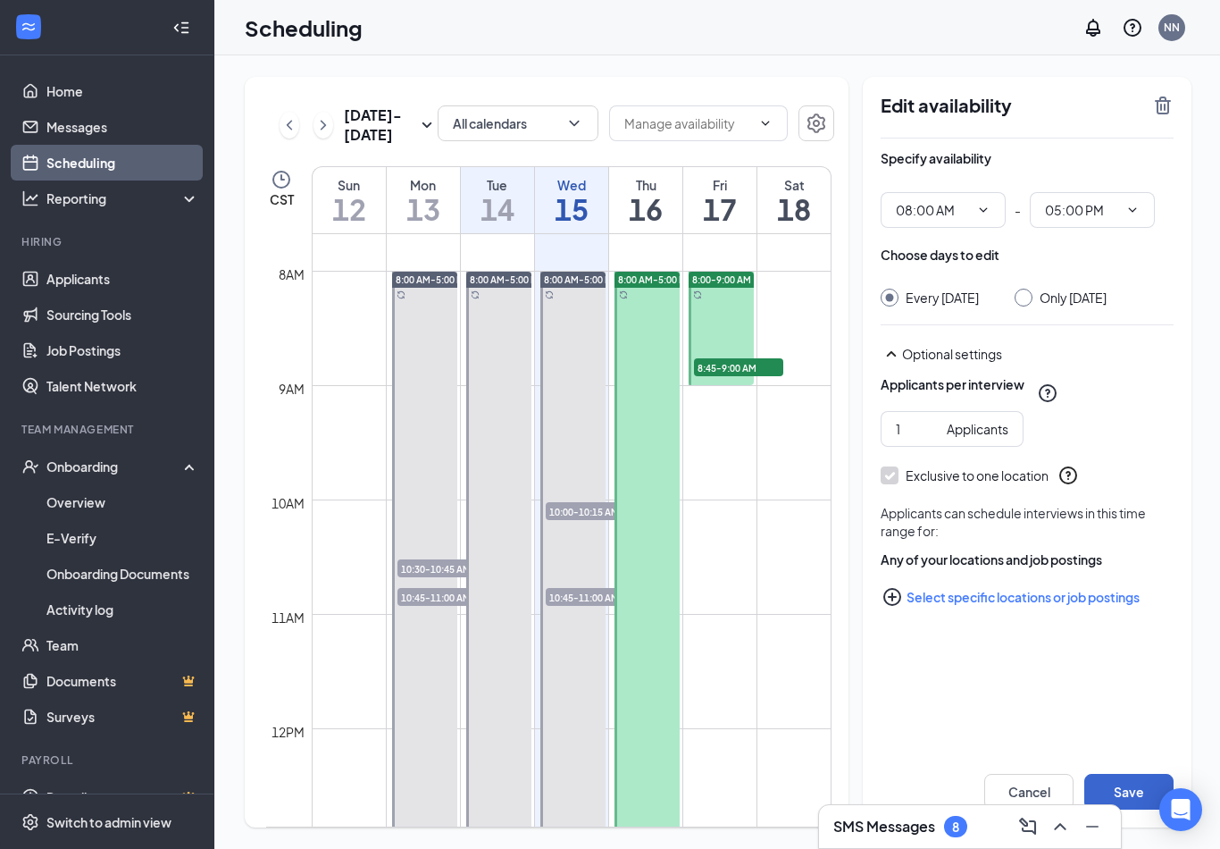
click at [1144, 792] on button "Save" at bounding box center [1128, 792] width 89 height 36
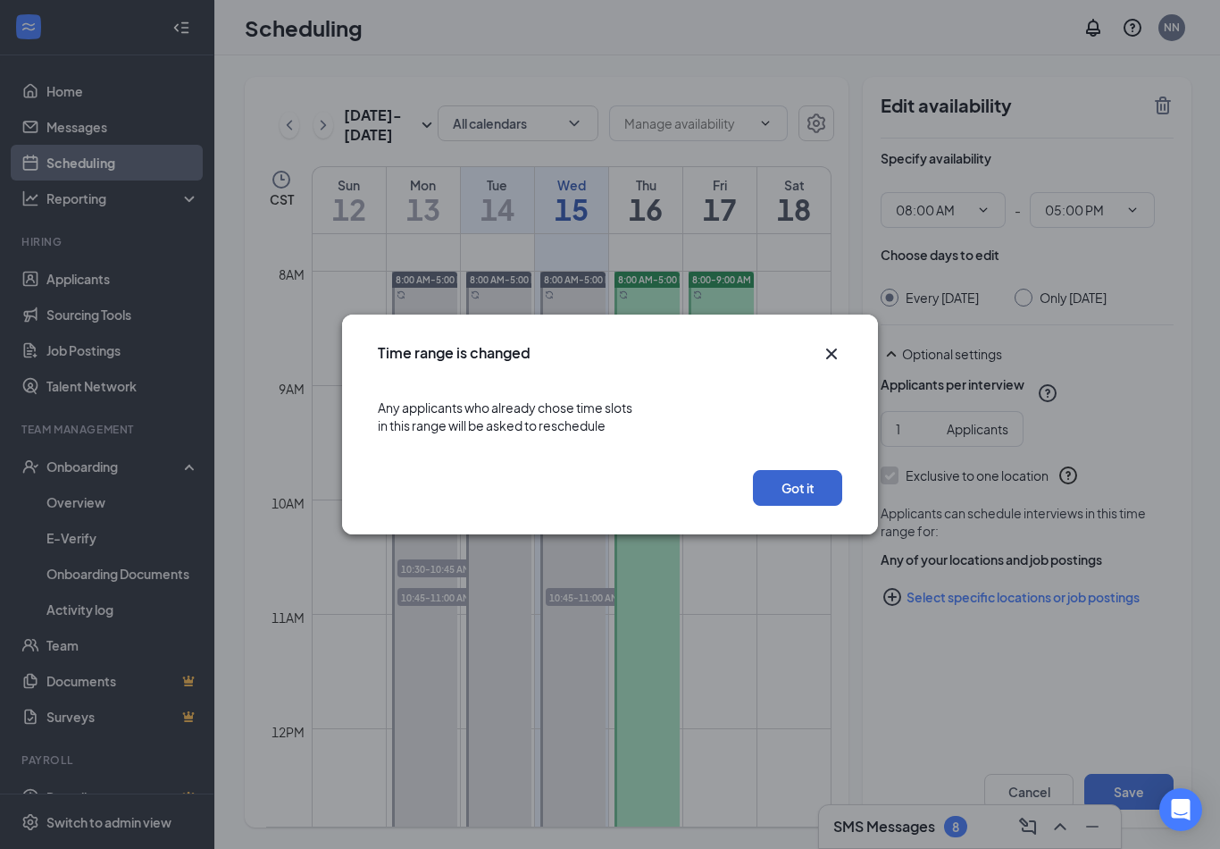
click at [790, 481] on button "Got it" at bounding box center [797, 488] width 89 height 36
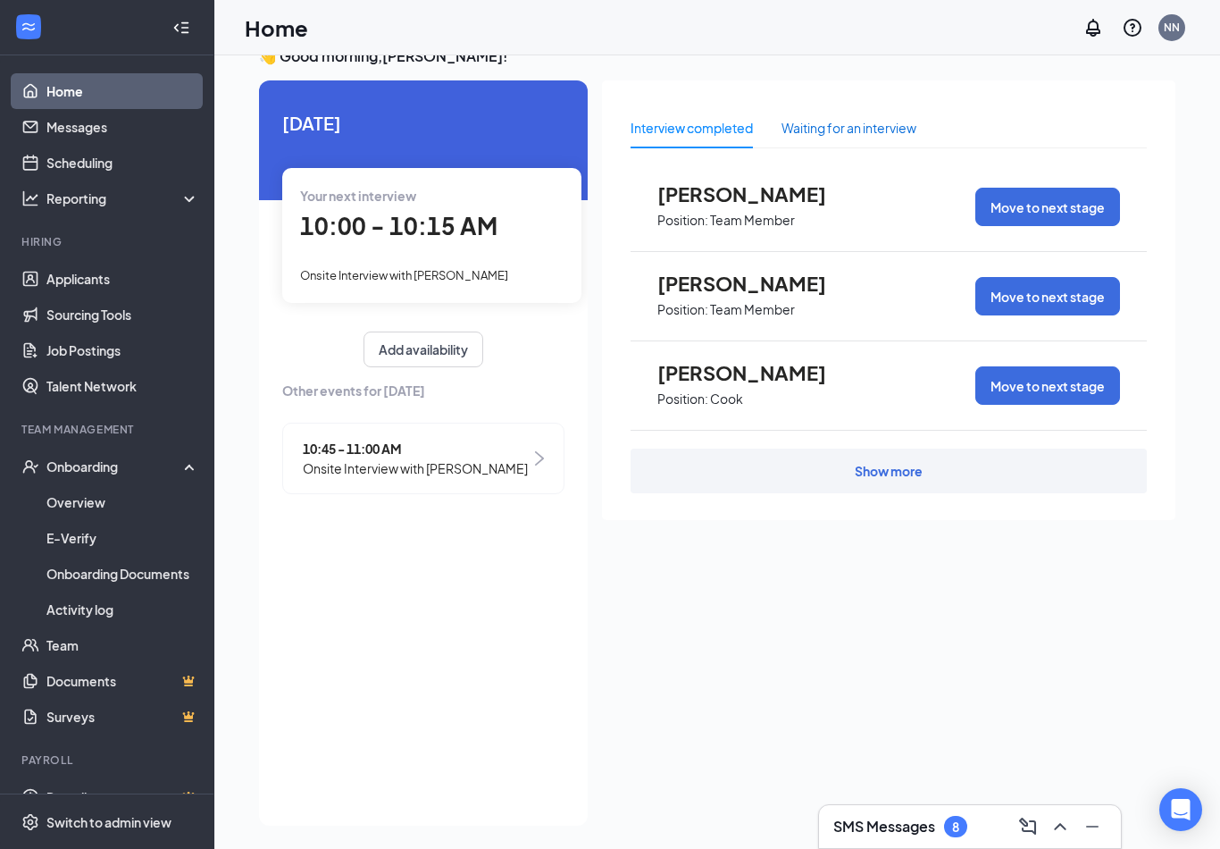
click at [815, 130] on div "Waiting for an interview" at bounding box center [849, 128] width 135 height 20
click at [707, 112] on div "Interview completed" at bounding box center [692, 127] width 122 height 41
click at [748, 479] on div "Show more" at bounding box center [889, 470] width 516 height 45
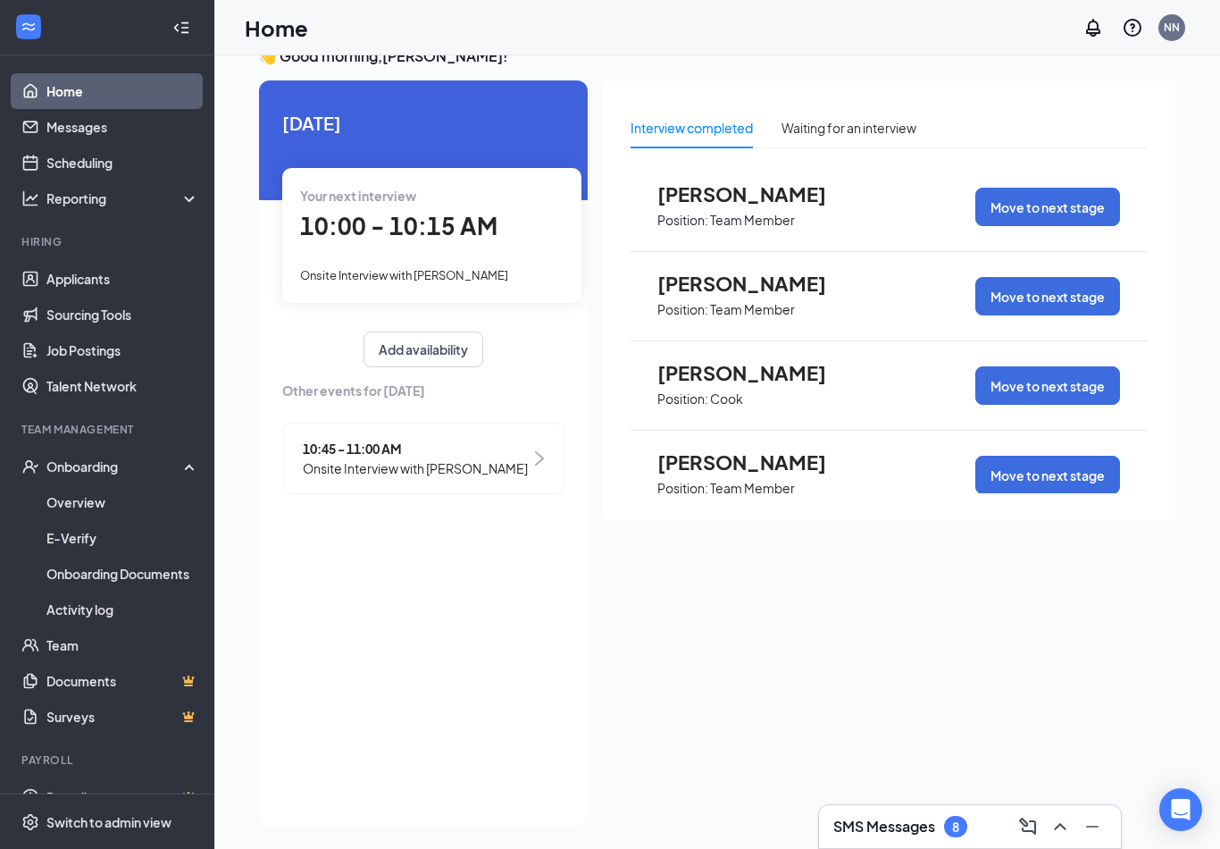
click at [749, 481] on p "Team Member" at bounding box center [752, 488] width 85 height 17
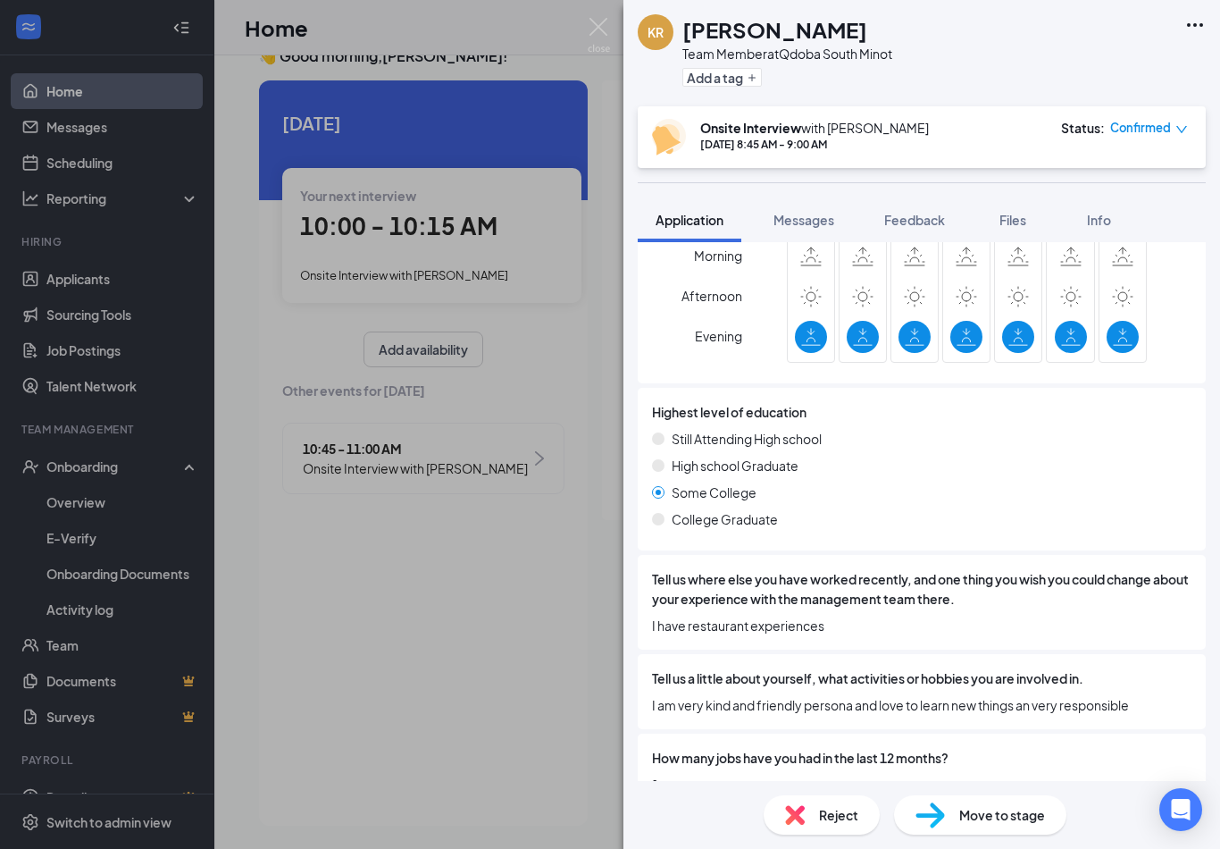
scroll to position [597, 0]
click at [549, 46] on div "KR [PERSON_NAME] Team Member at [GEOGRAPHIC_DATA] South Minot Add a tag Onsite …" at bounding box center [610, 424] width 1220 height 849
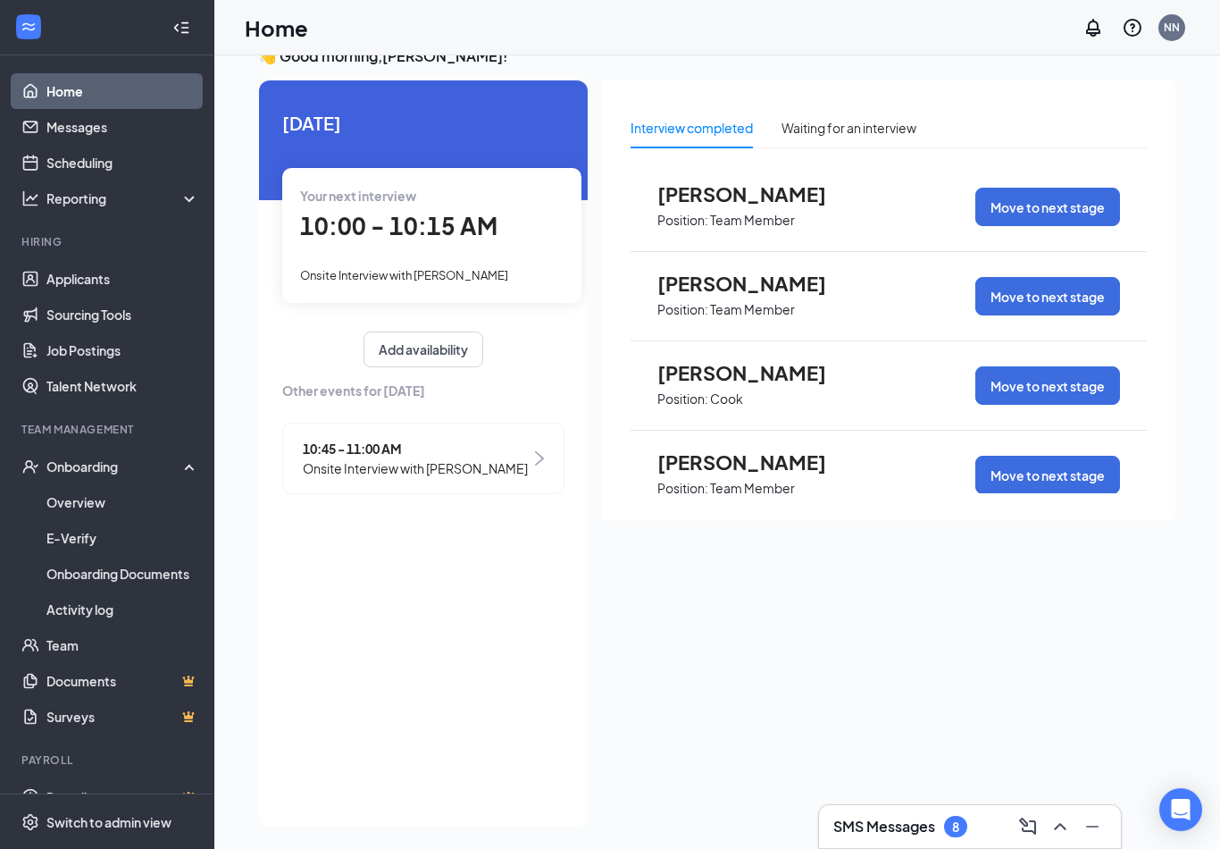
scroll to position [55, 0]
